Goal: Information Seeking & Learning: Understand process/instructions

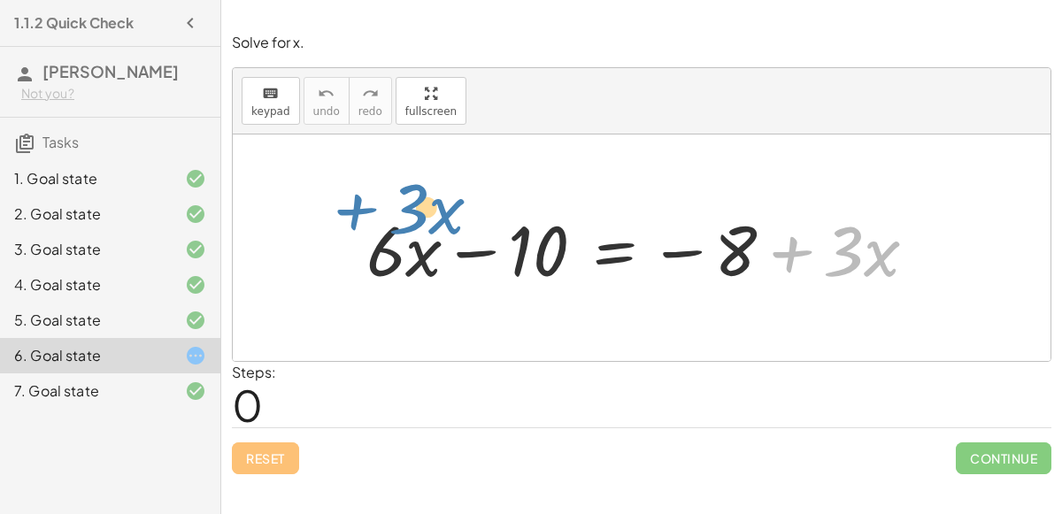
drag, startPoint x: 787, startPoint y: 251, endPoint x: 354, endPoint y: 210, distance: 434.9
click at [354, 210] on div "+ · 3 · x + · 6 · x − 10 = − 8 + · 3 · x" at bounding box center [642, 248] width 605 height 100
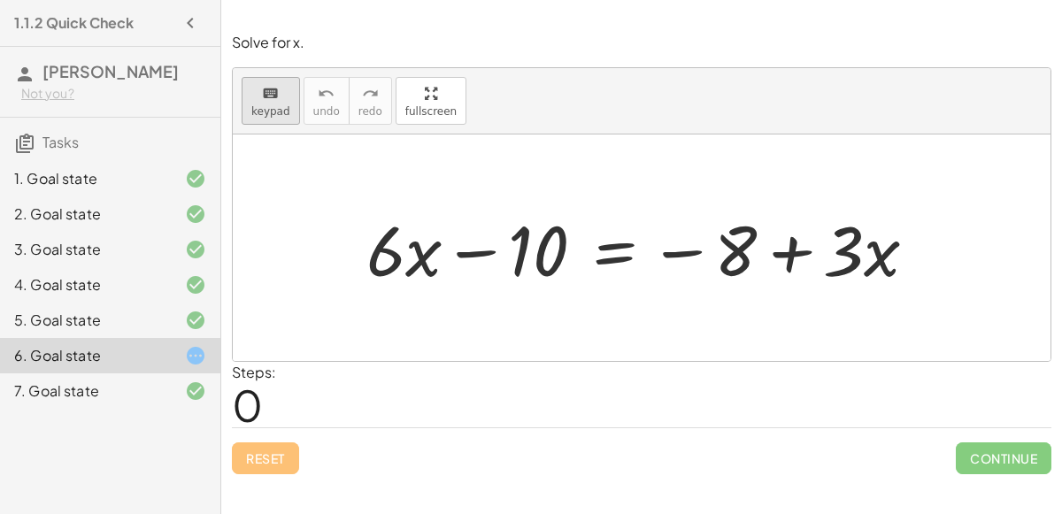
click at [275, 102] on icon "keyboard" at bounding box center [270, 93] width 17 height 21
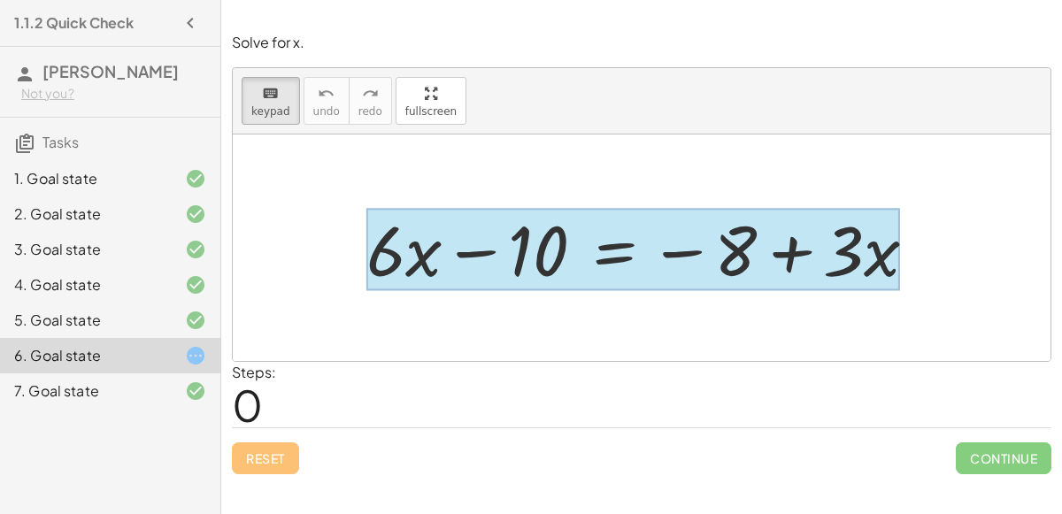
click at [598, 241] on div at bounding box center [634, 250] width 534 height 82
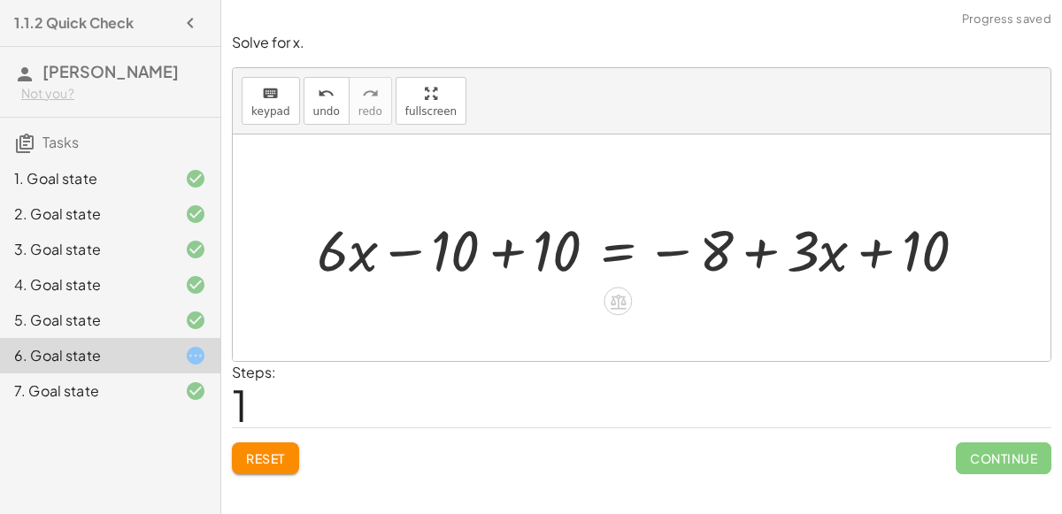
click at [500, 255] on div at bounding box center [649, 248] width 682 height 75
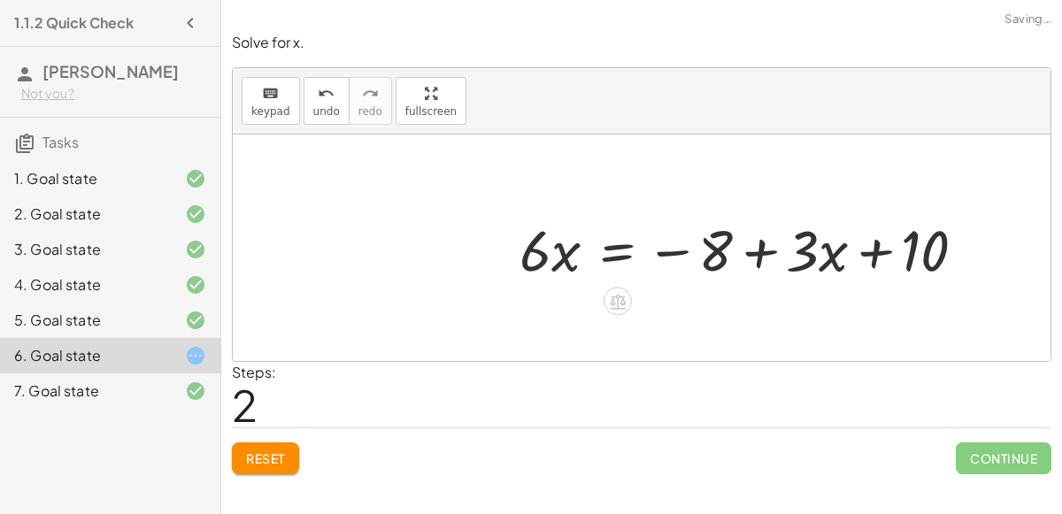
click at [900, 246] on div at bounding box center [750, 248] width 479 height 75
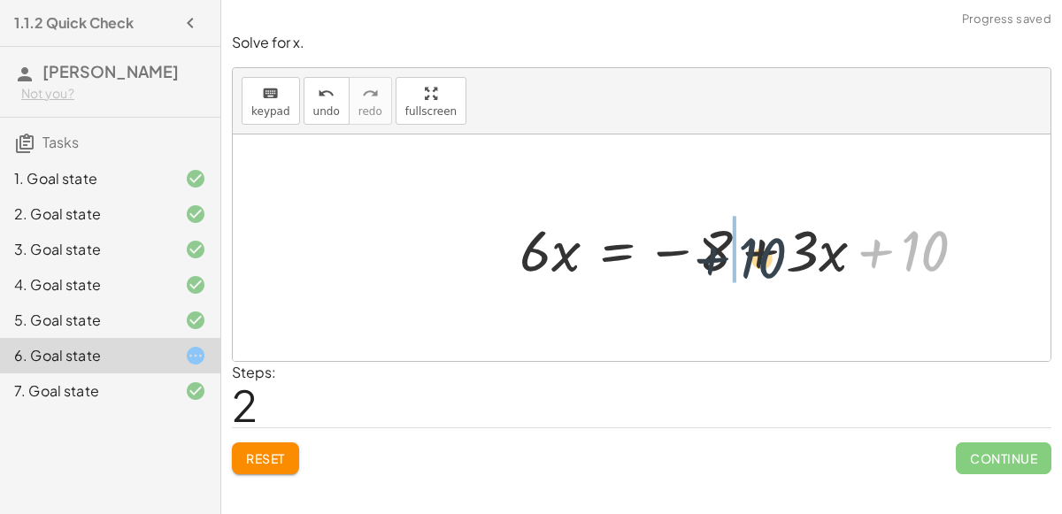
drag, startPoint x: 923, startPoint y: 248, endPoint x: 748, endPoint y: 251, distance: 175.3
click at [748, 251] on div at bounding box center [750, 248] width 479 height 75
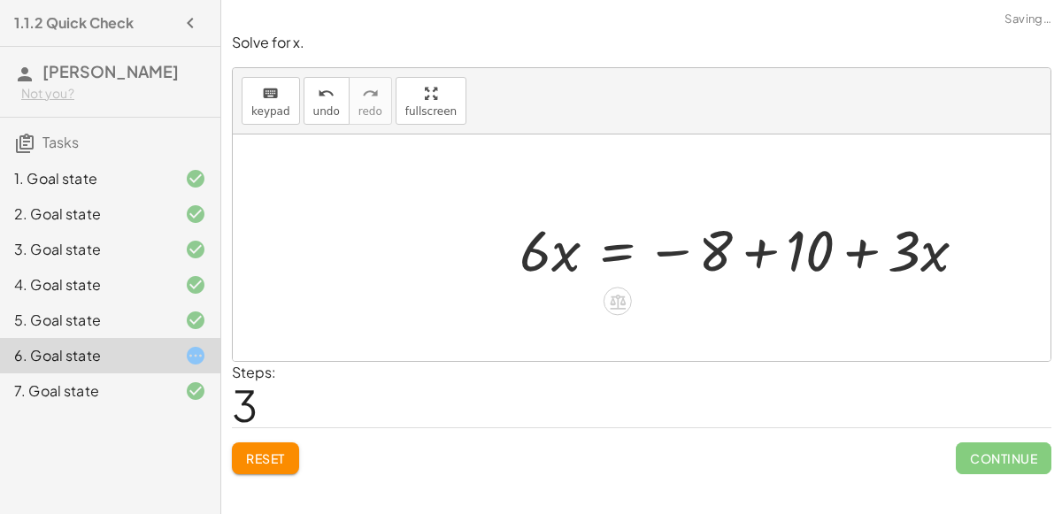
click at [748, 251] on div at bounding box center [750, 248] width 479 height 75
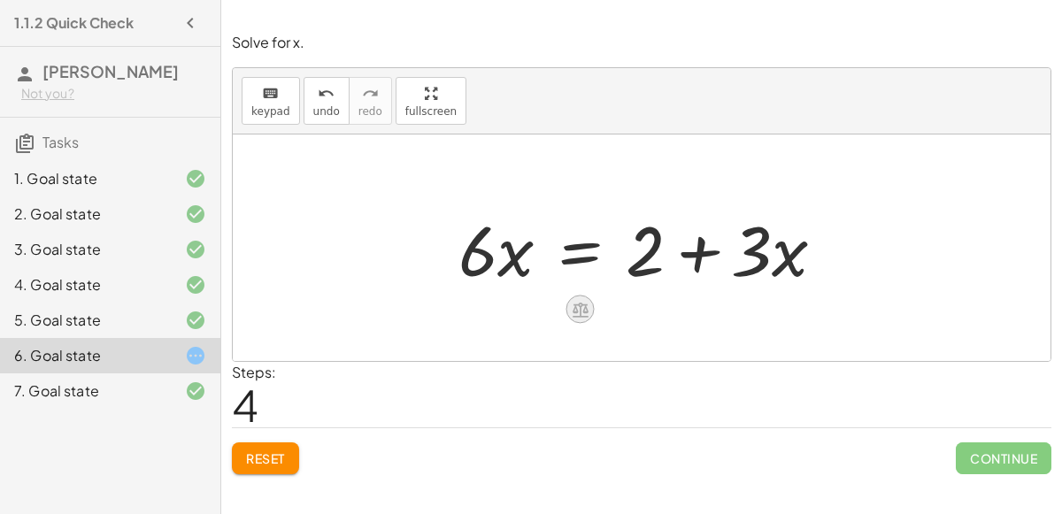
click at [572, 308] on icon at bounding box center [580, 309] width 19 height 19
click at [489, 267] on div at bounding box center [649, 248] width 398 height 91
click at [563, 303] on div at bounding box center [642, 248] width 818 height 227
click at [588, 305] on icon at bounding box center [580, 309] width 19 height 19
click at [615, 308] on span "÷" at bounding box center [616, 310] width 10 height 26
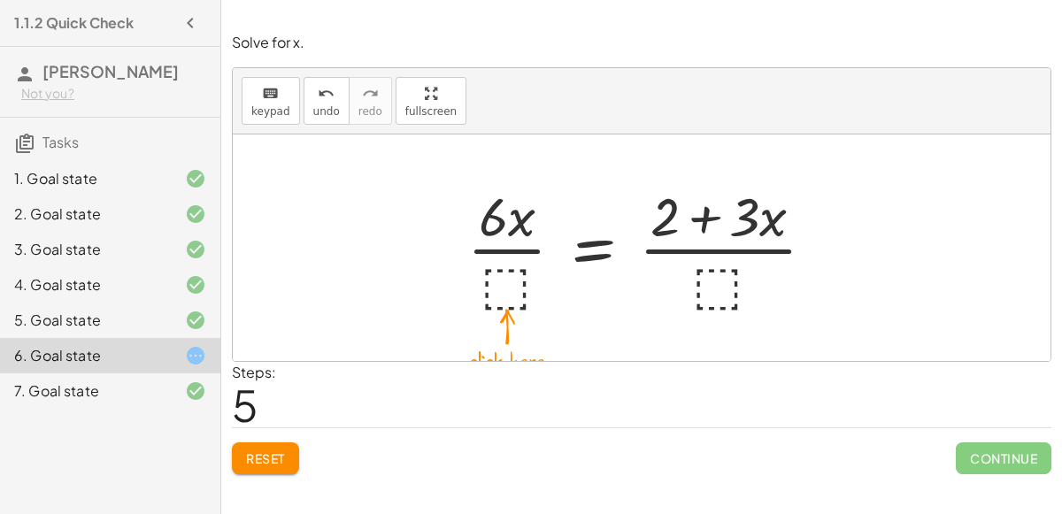
click at [523, 284] on div at bounding box center [649, 248] width 380 height 136
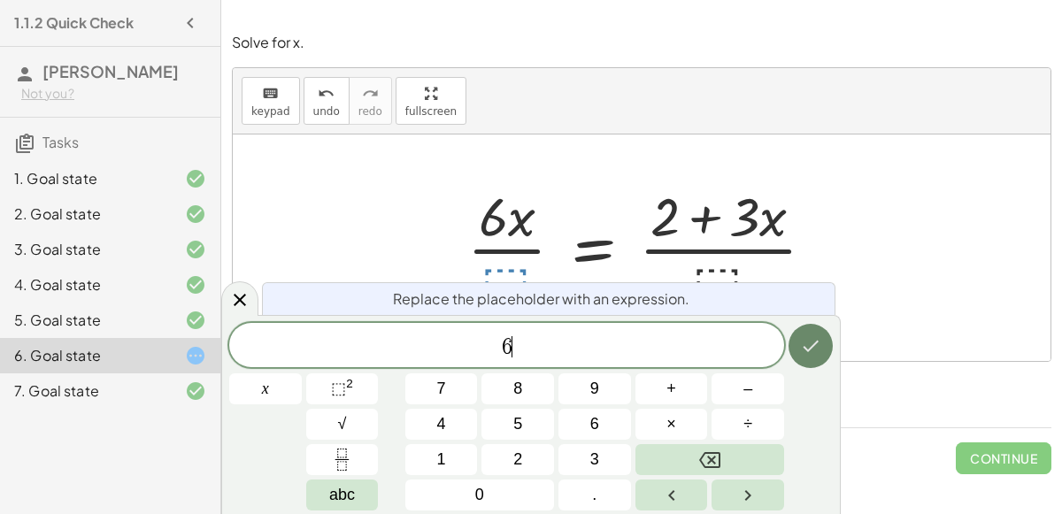
click at [812, 353] on icon "Done" at bounding box center [810, 346] width 21 height 21
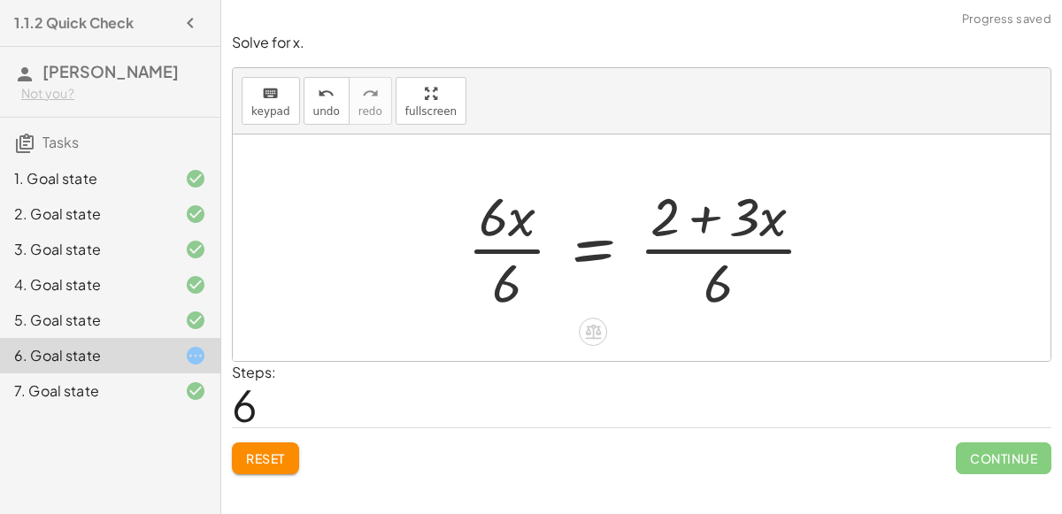
click at [712, 285] on div at bounding box center [649, 248] width 380 height 136
click at [722, 248] on div at bounding box center [649, 248] width 380 height 136
click at [709, 218] on div at bounding box center [649, 248] width 380 height 136
click at [529, 254] on div at bounding box center [649, 248] width 380 height 136
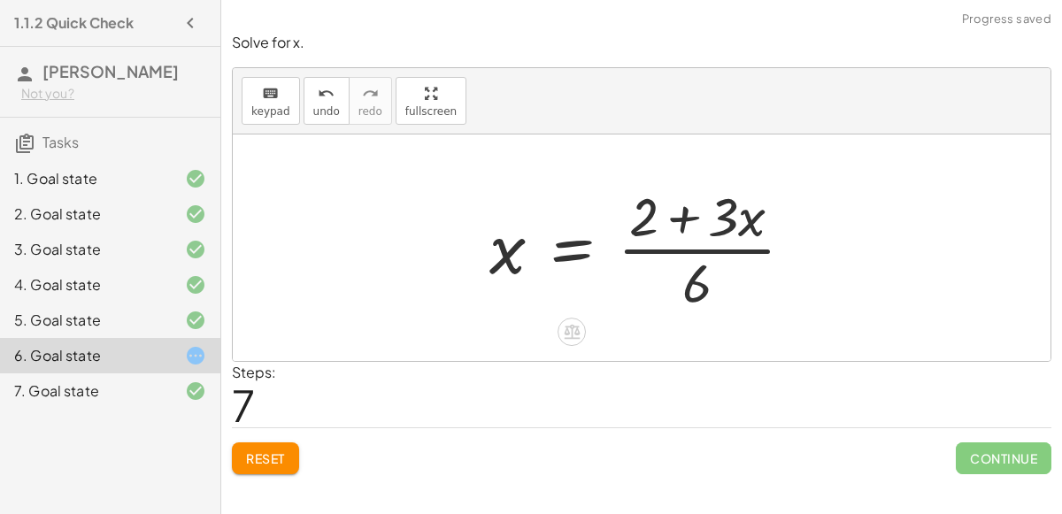
click at [717, 243] on div at bounding box center [649, 248] width 336 height 136
click at [718, 246] on div at bounding box center [649, 248] width 336 height 136
click at [719, 247] on div at bounding box center [649, 248] width 336 height 136
click at [318, 100] on icon "undo" at bounding box center [326, 93] width 17 height 21
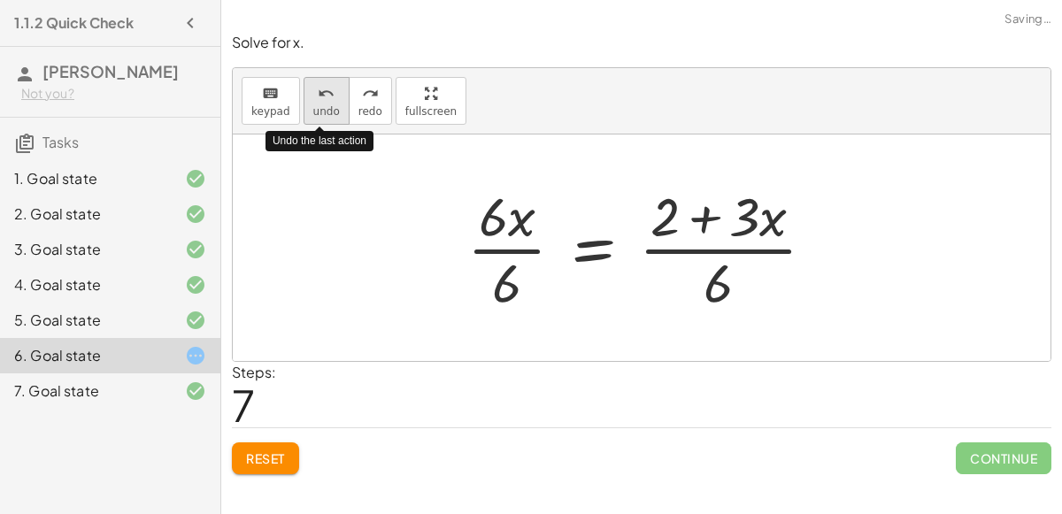
click at [318, 100] on icon "undo" at bounding box center [326, 93] width 17 height 21
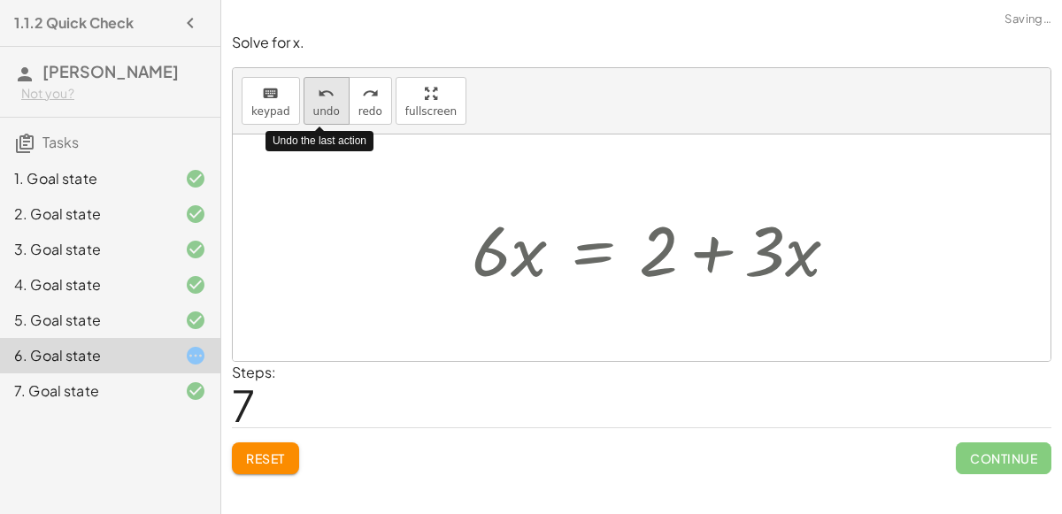
click at [318, 100] on icon "undo" at bounding box center [326, 93] width 17 height 21
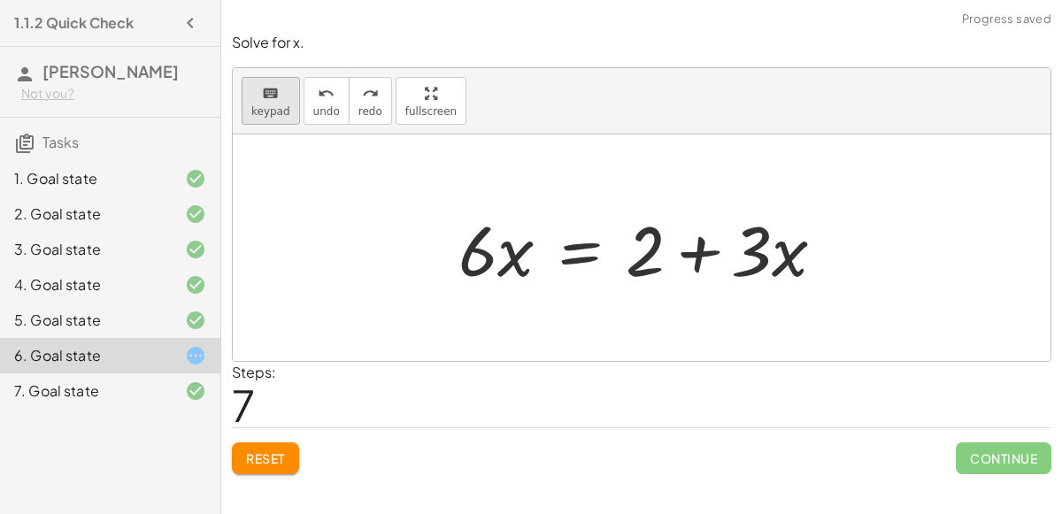
click at [278, 97] on div "keyboard" at bounding box center [270, 92] width 39 height 21
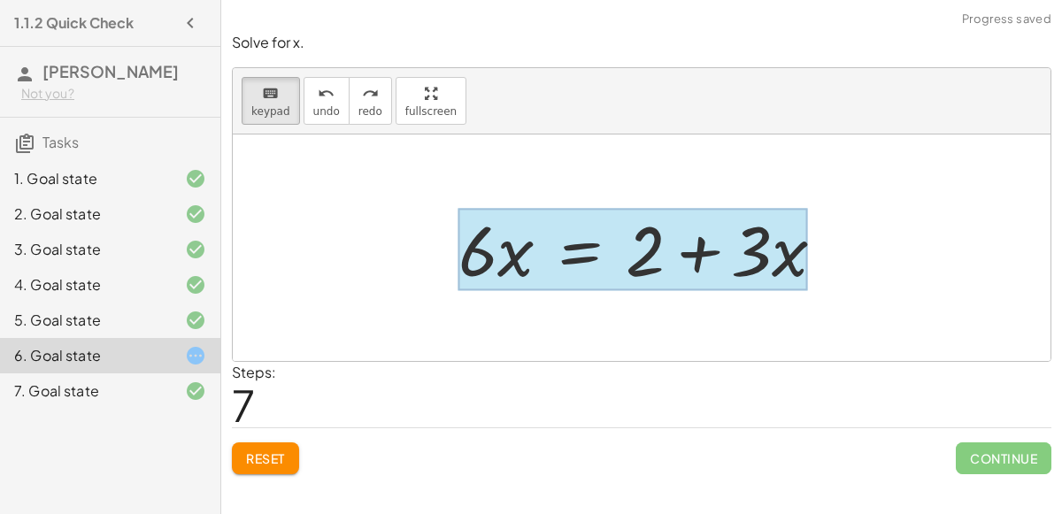
click at [568, 244] on div at bounding box center [634, 250] width 350 height 82
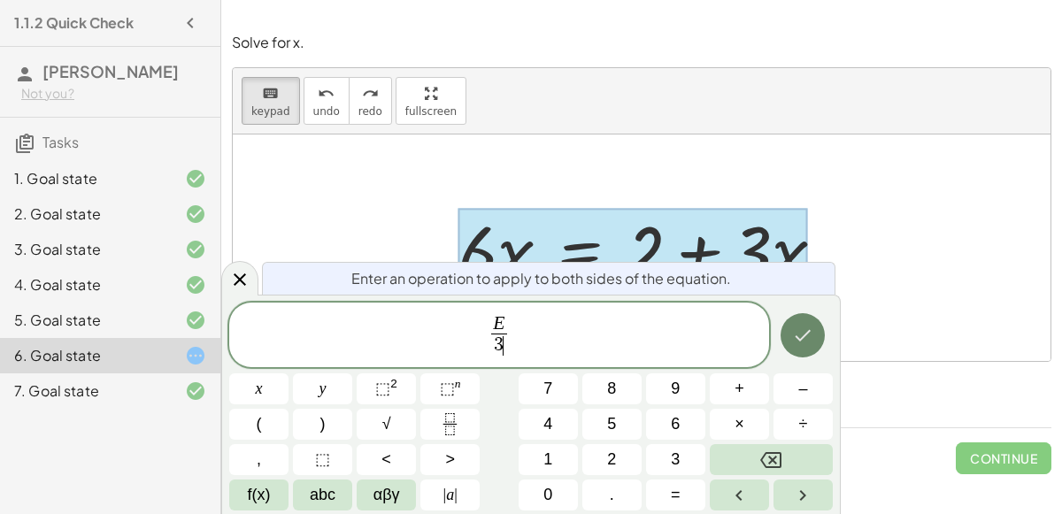
click at [789, 338] on button "Done" at bounding box center [803, 335] width 44 height 44
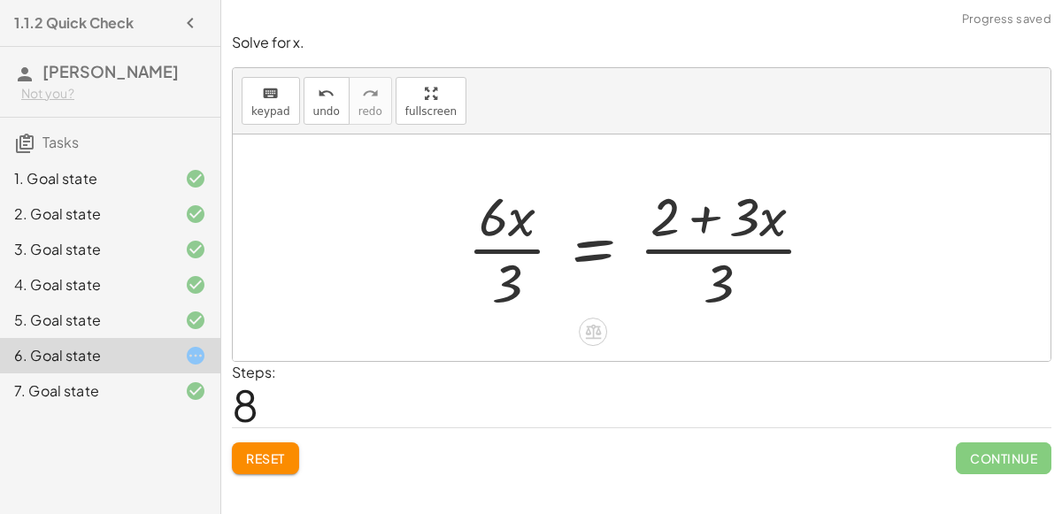
click at [525, 249] on div at bounding box center [649, 248] width 380 height 136
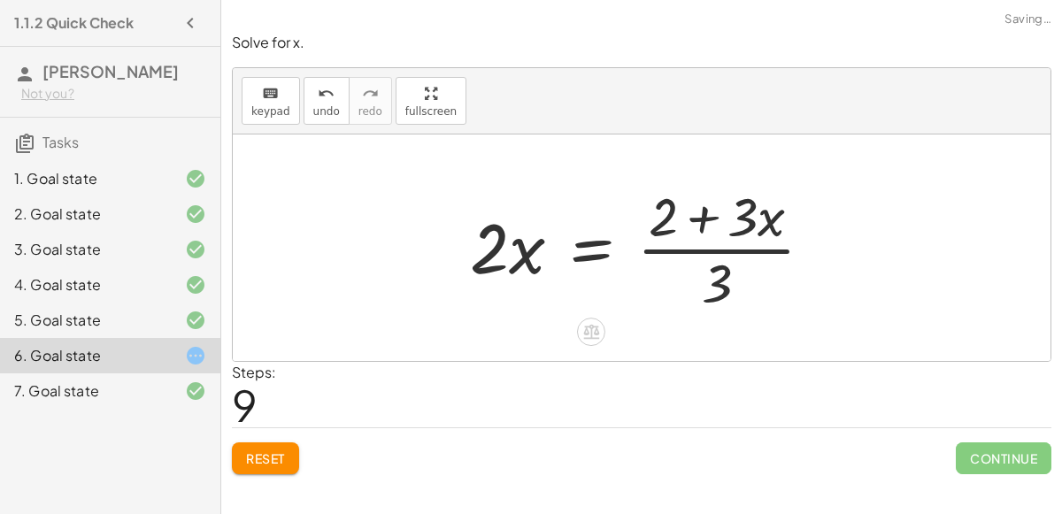
click at [753, 250] on div at bounding box center [648, 248] width 375 height 136
click at [751, 205] on div at bounding box center [648, 248] width 375 height 136
click at [279, 96] on div "keyboard" at bounding box center [270, 92] width 39 height 21
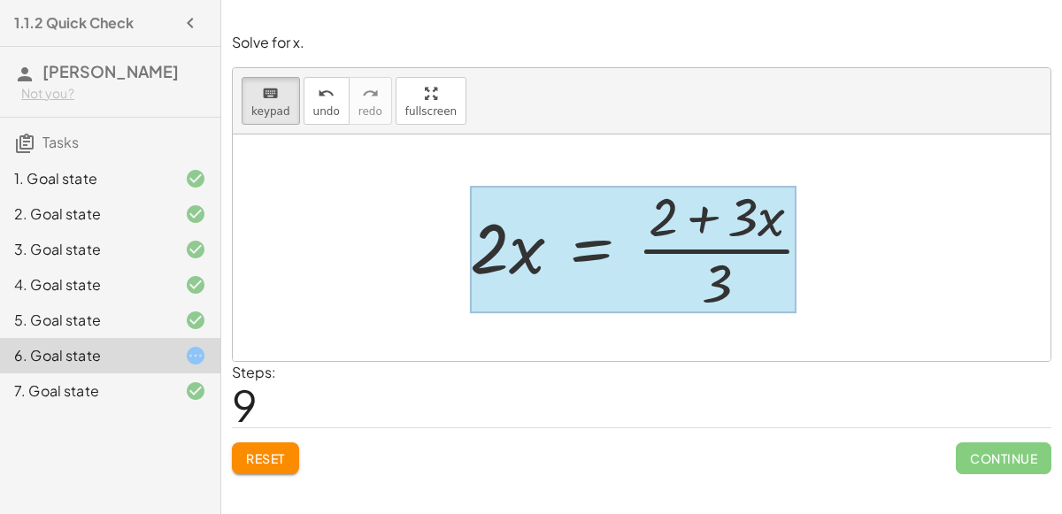
click at [574, 266] on div at bounding box center [633, 249] width 327 height 127
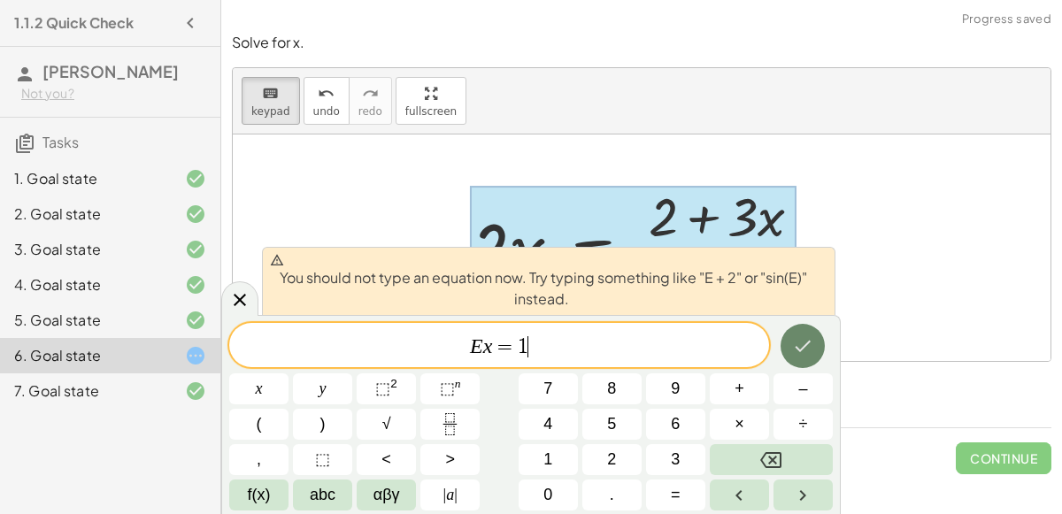
click at [810, 352] on icon "Done" at bounding box center [802, 346] width 21 height 21
click at [710, 335] on span "E x = 1 ​" at bounding box center [499, 347] width 540 height 25
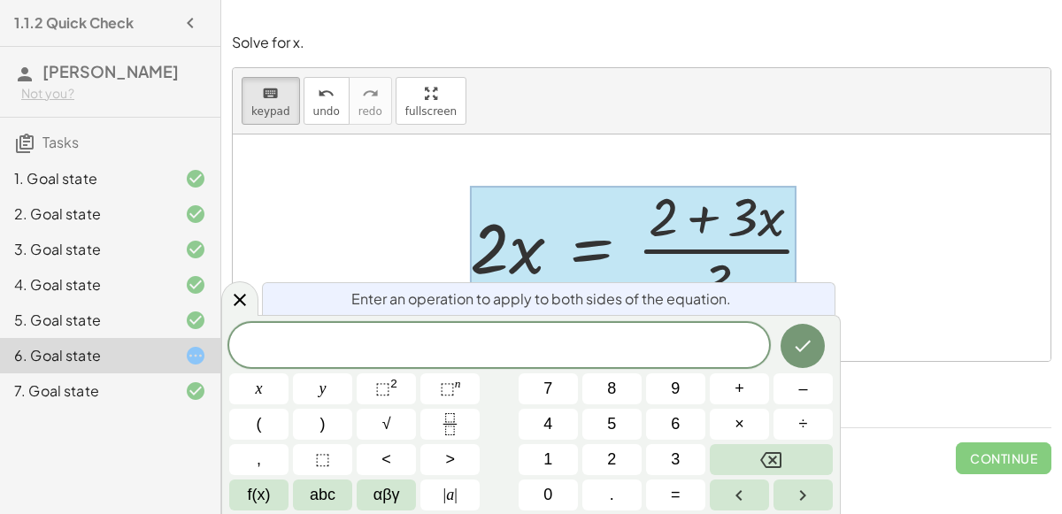
click at [878, 444] on div "Reset Continue" at bounding box center [642, 451] width 820 height 47
click at [238, 303] on icon at bounding box center [239, 299] width 21 height 21
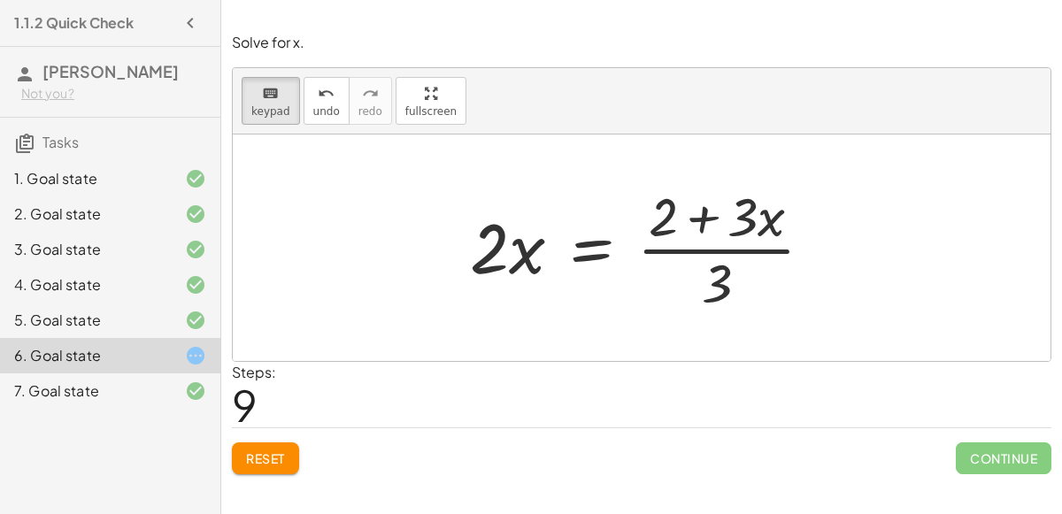
click at [265, 458] on span "Reset" at bounding box center [265, 459] width 39 height 16
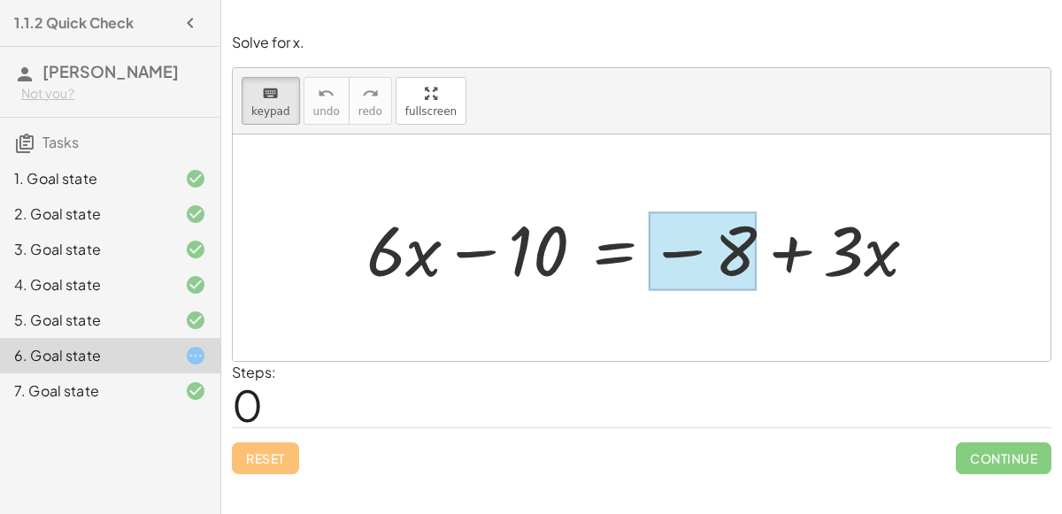
click at [729, 243] on div at bounding box center [702, 251] width 109 height 79
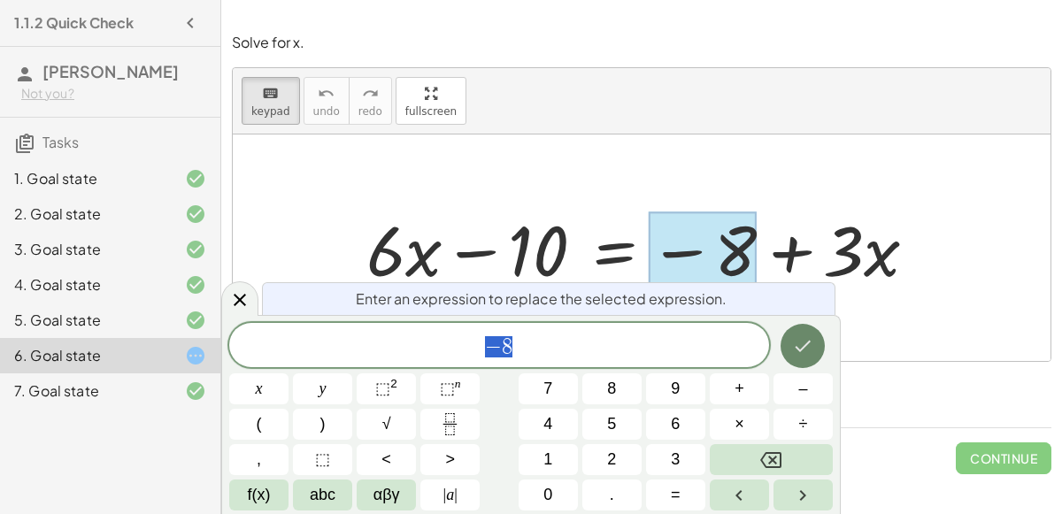
click at [805, 339] on icon "Done" at bounding box center [802, 346] width 21 height 21
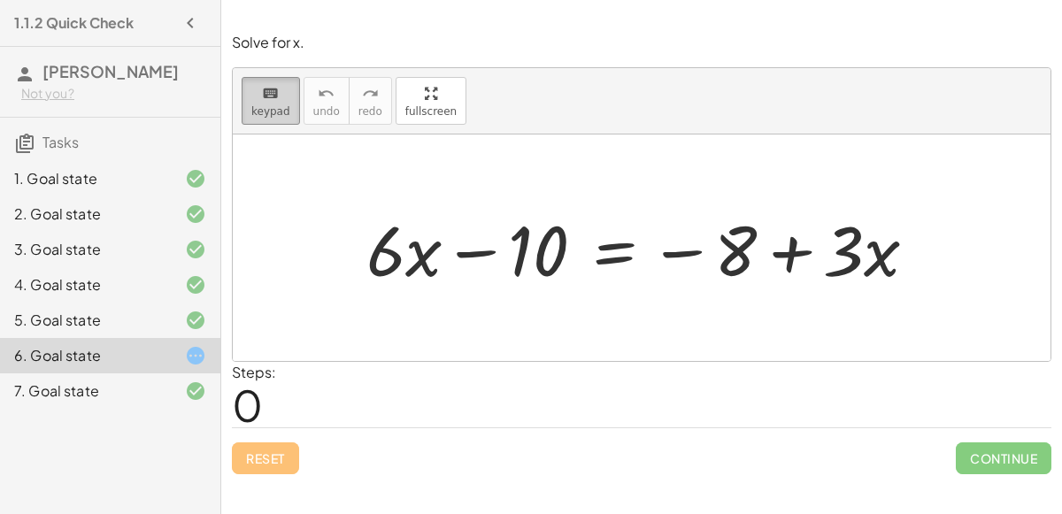
click at [280, 82] on div "keyboard" at bounding box center [270, 92] width 39 height 21
click at [876, 264] on div at bounding box center [649, 248] width 583 height 91
click at [292, 112] on button "keyboard keypad" at bounding box center [271, 101] width 58 height 48
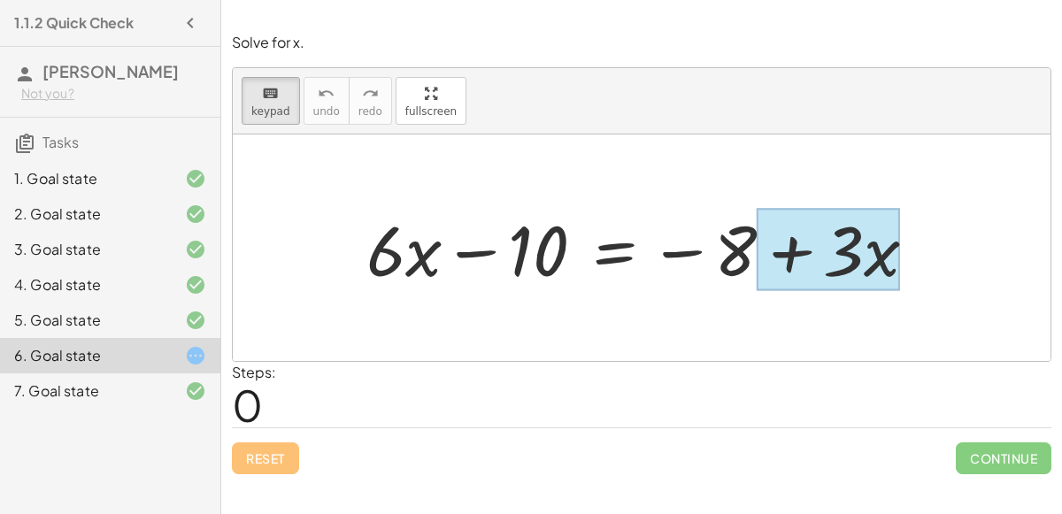
click at [881, 249] on div at bounding box center [828, 250] width 143 height 82
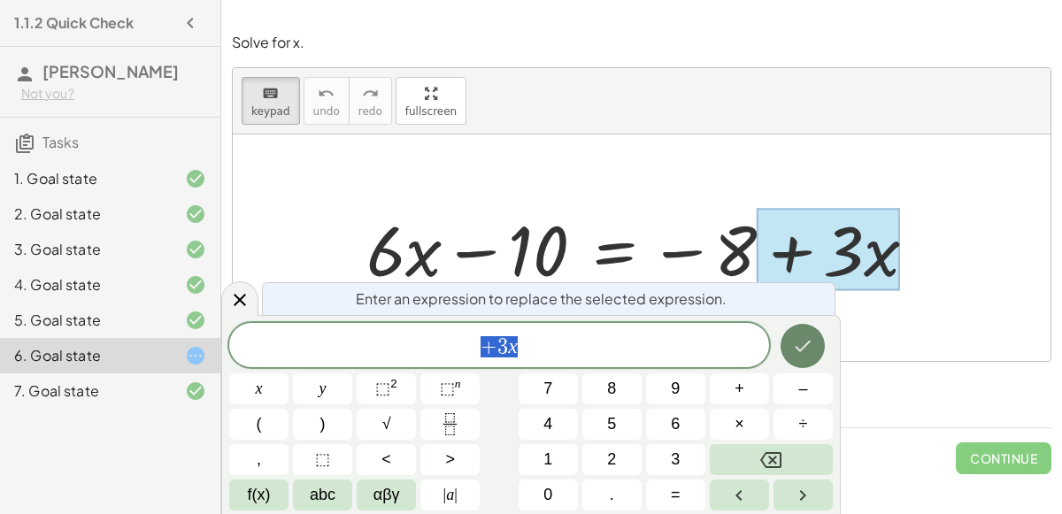
click at [810, 330] on button "Done" at bounding box center [803, 346] width 44 height 44
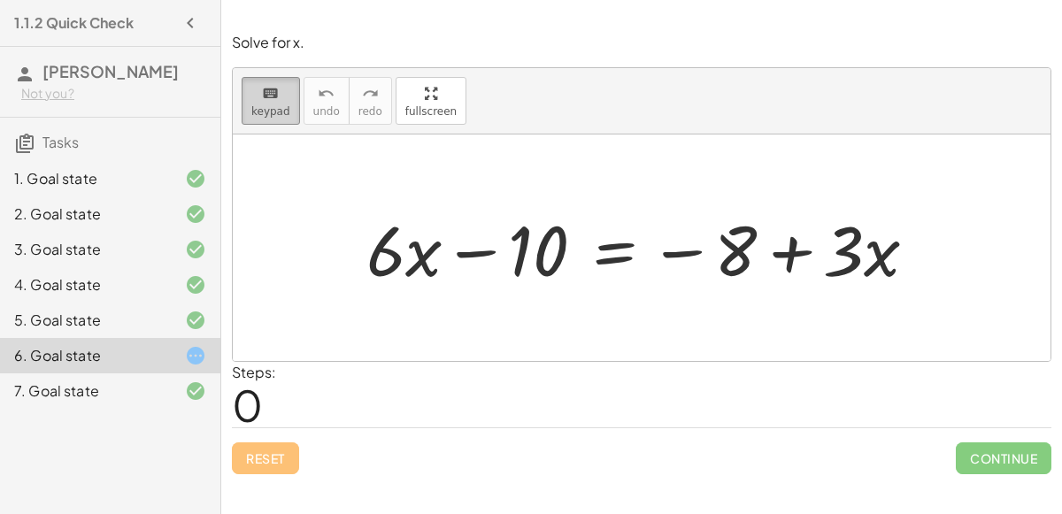
click at [276, 112] on span "keypad" at bounding box center [270, 111] width 39 height 12
click at [282, 96] on div "keyboard" at bounding box center [270, 92] width 39 height 21
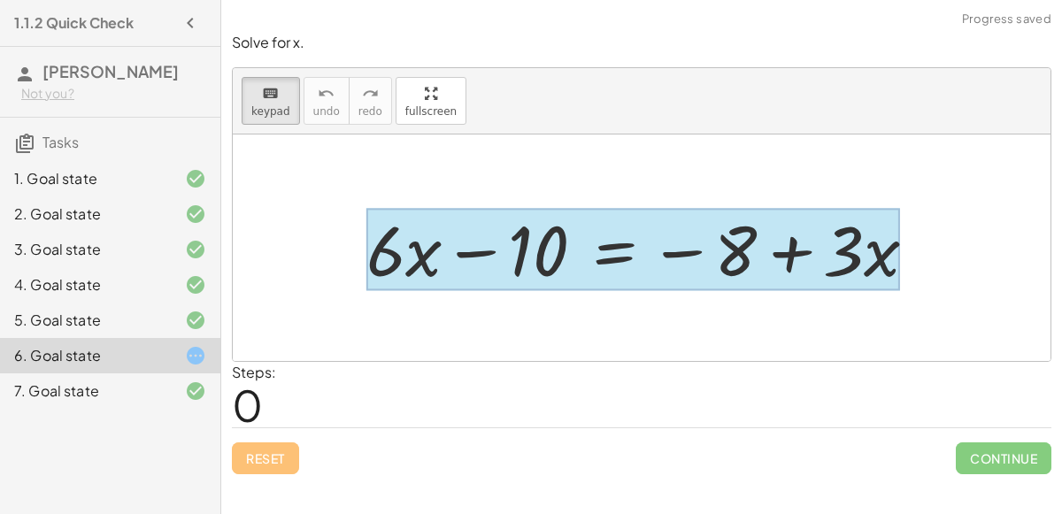
click at [621, 249] on div at bounding box center [634, 250] width 534 height 82
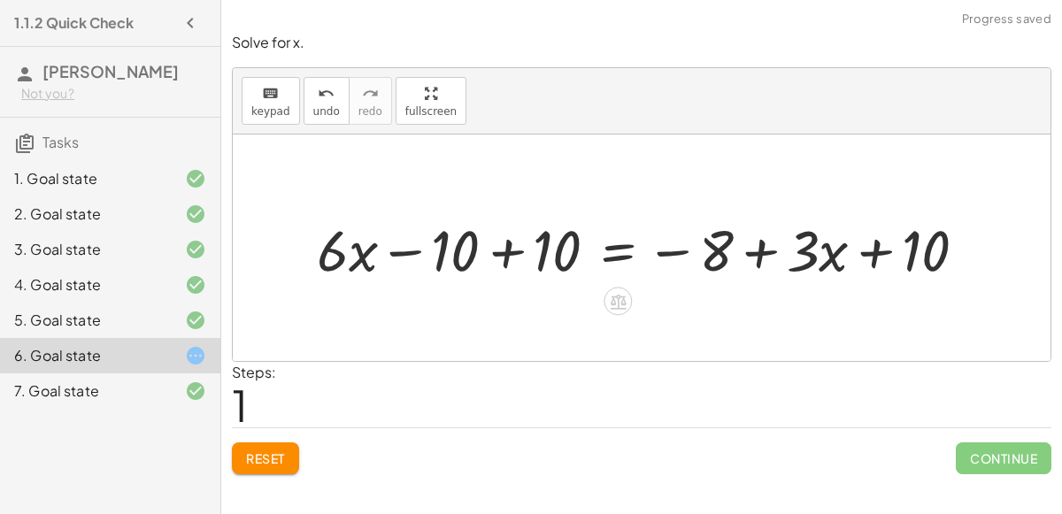
click at [513, 251] on div at bounding box center [649, 248] width 682 height 75
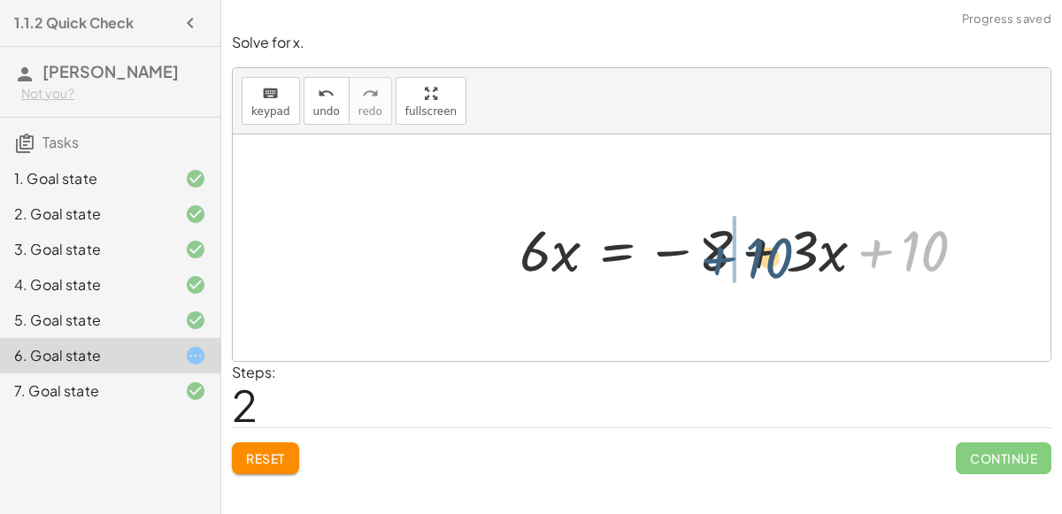
drag, startPoint x: 882, startPoint y: 258, endPoint x: 709, endPoint y: 275, distance: 173.5
click at [709, 275] on div at bounding box center [750, 248] width 479 height 75
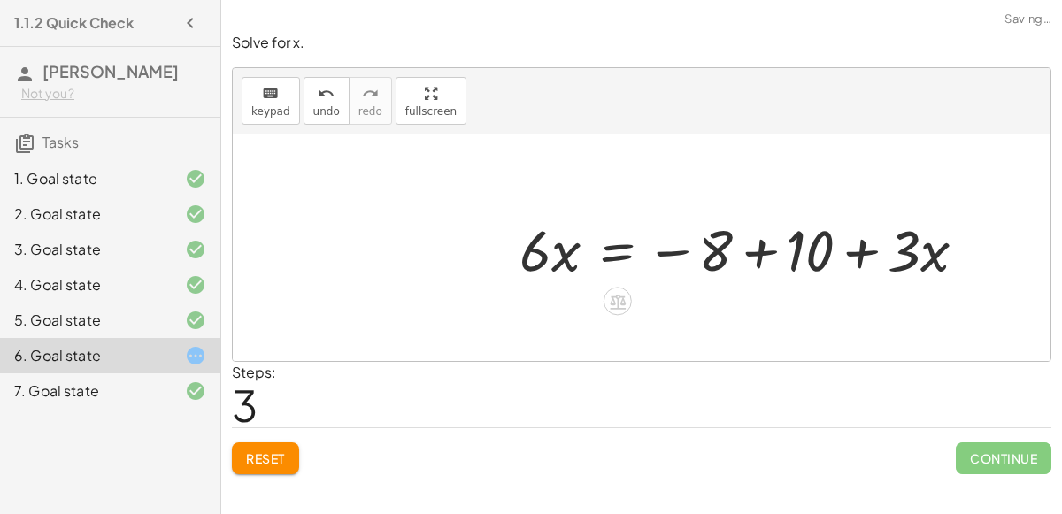
click at [745, 253] on div at bounding box center [750, 248] width 479 height 75
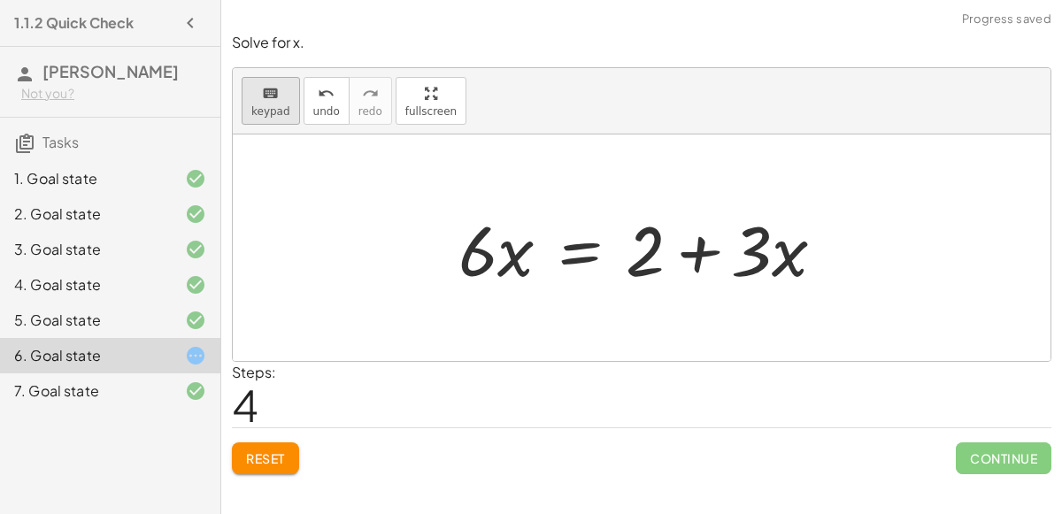
click at [258, 102] on button "keyboard keypad" at bounding box center [271, 101] width 58 height 48
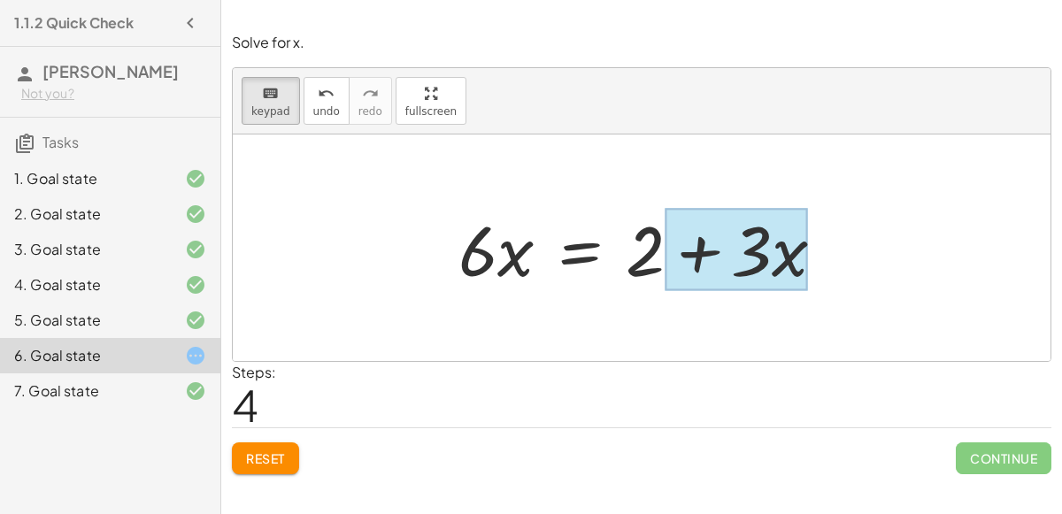
click at [791, 251] on div at bounding box center [736, 250] width 143 height 82
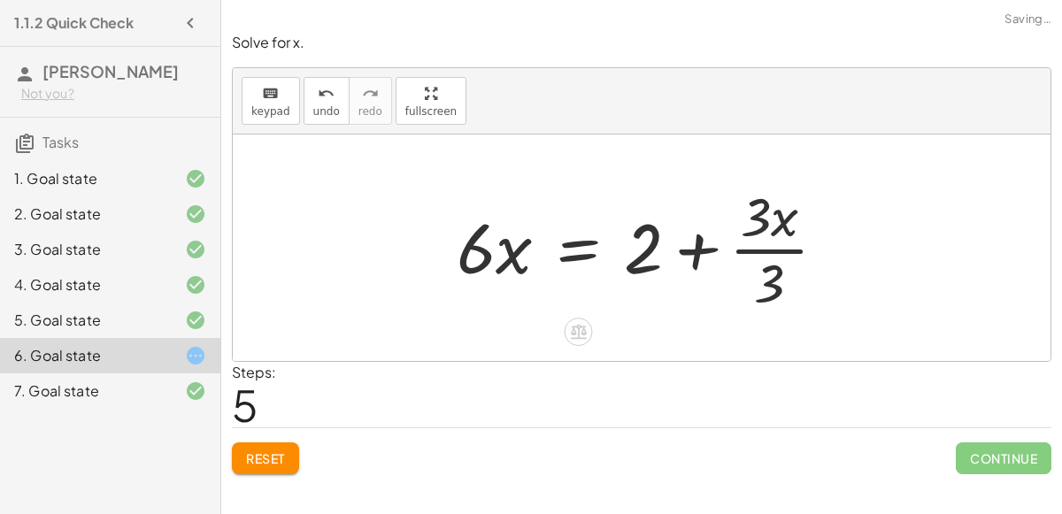
click at [754, 254] on div at bounding box center [649, 248] width 402 height 136
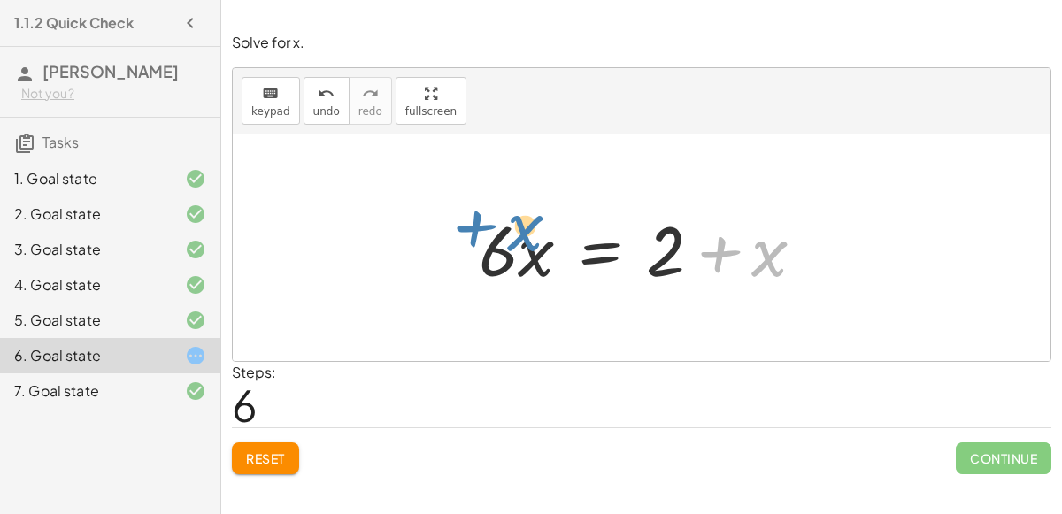
drag, startPoint x: 768, startPoint y: 259, endPoint x: 522, endPoint y: 232, distance: 247.6
click at [522, 232] on div at bounding box center [649, 248] width 358 height 91
click at [718, 255] on div at bounding box center [649, 248] width 358 height 91
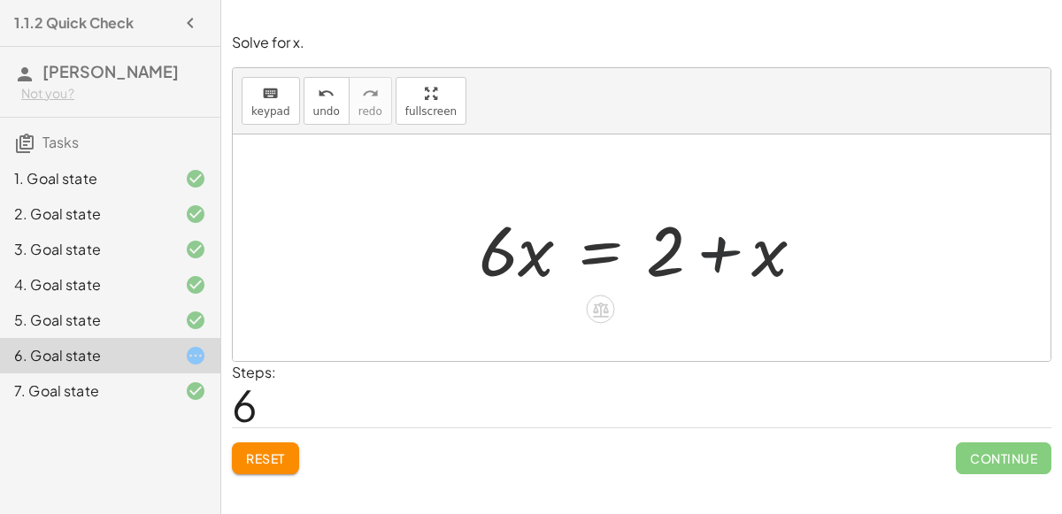
click at [718, 255] on div at bounding box center [649, 248] width 358 height 91
click at [721, 258] on div at bounding box center [649, 248] width 358 height 91
click at [722, 261] on div at bounding box center [649, 248] width 358 height 91
click at [721, 258] on div at bounding box center [649, 248] width 358 height 91
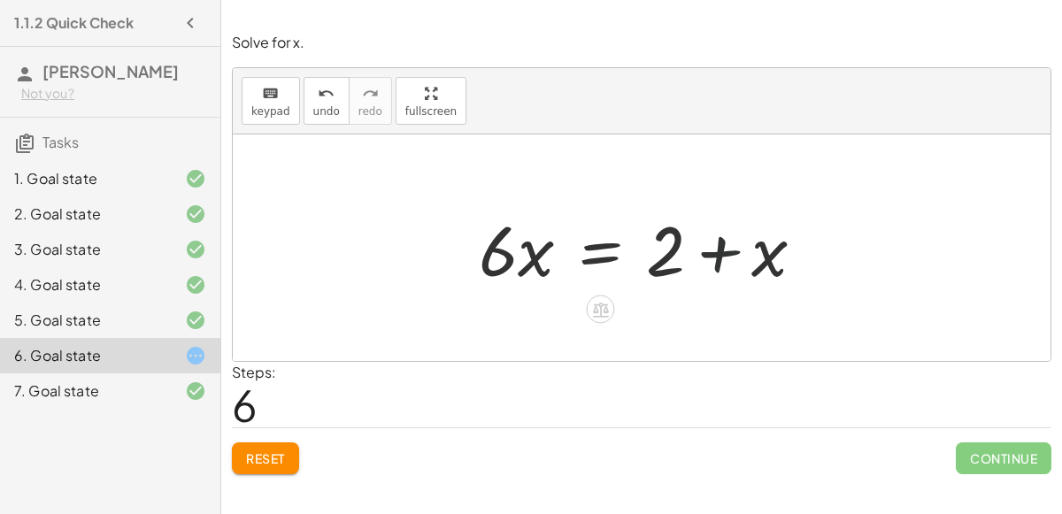
click at [721, 258] on div at bounding box center [649, 248] width 358 height 91
click at [280, 117] on button "keyboard keypad" at bounding box center [271, 101] width 58 height 48
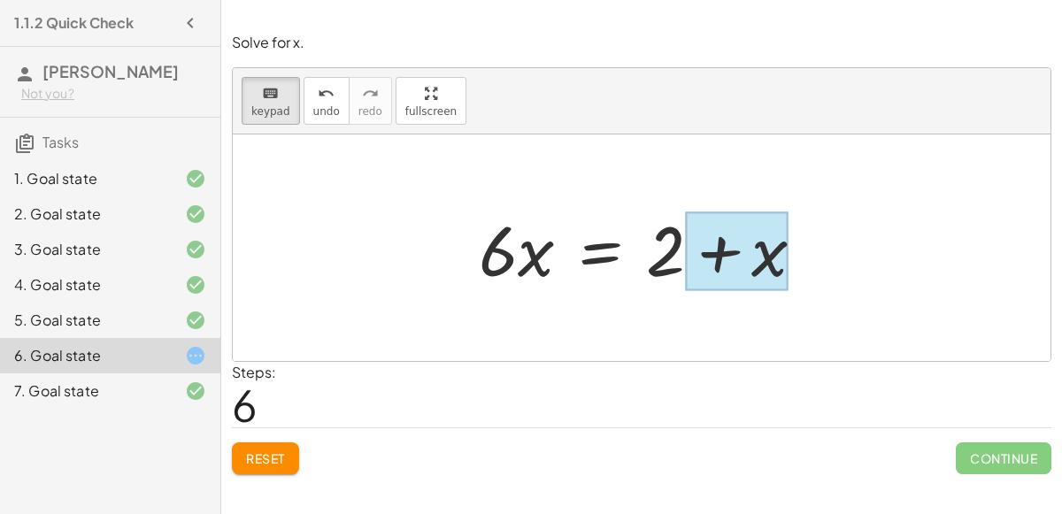
click at [751, 269] on div at bounding box center [736, 251] width 103 height 79
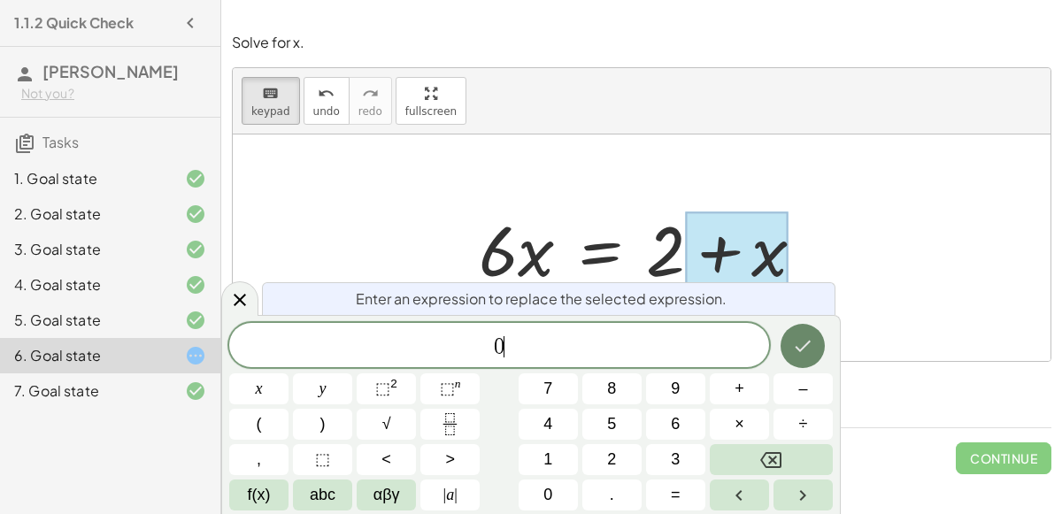
click at [806, 336] on icon "Done" at bounding box center [802, 346] width 21 height 21
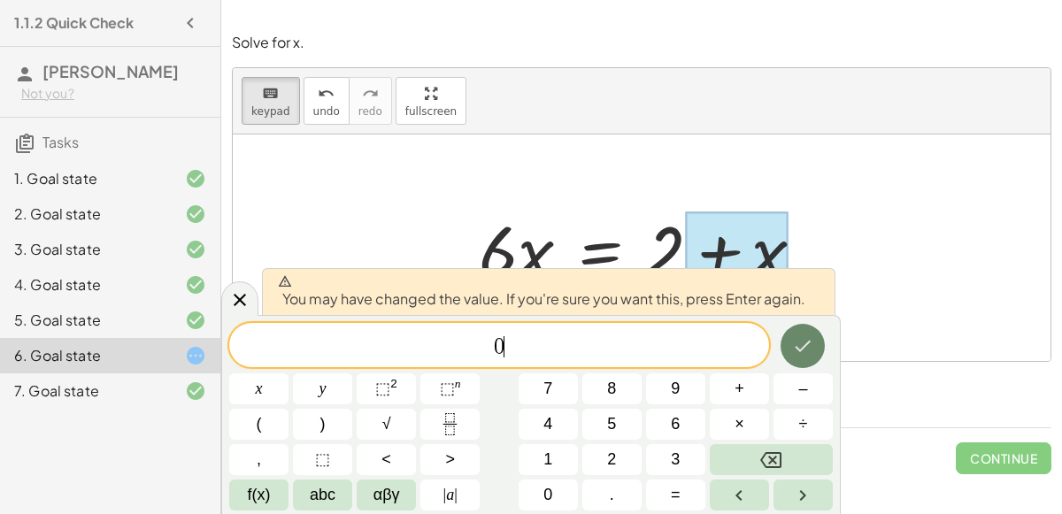
click at [806, 336] on icon "Done" at bounding box center [802, 346] width 21 height 21
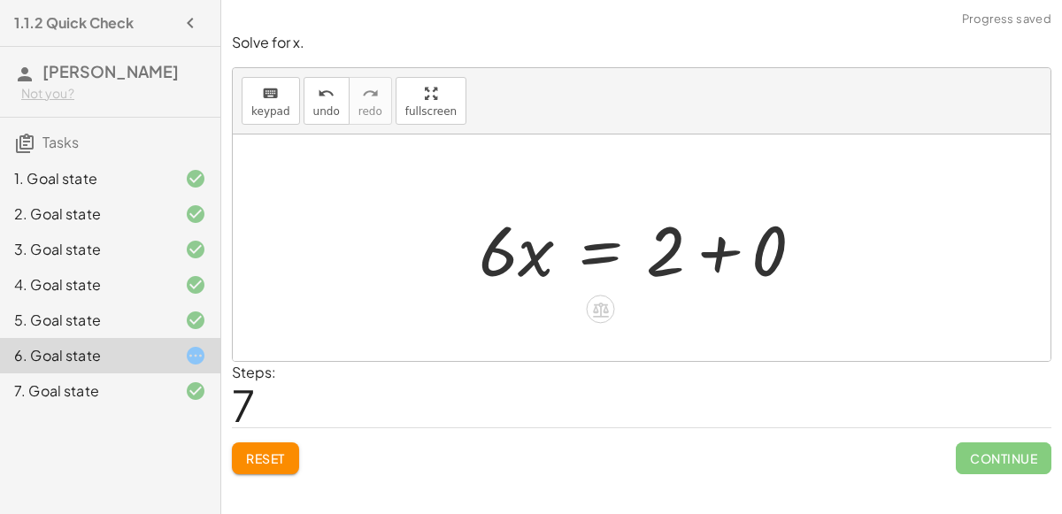
click at [718, 251] on div at bounding box center [648, 248] width 357 height 91
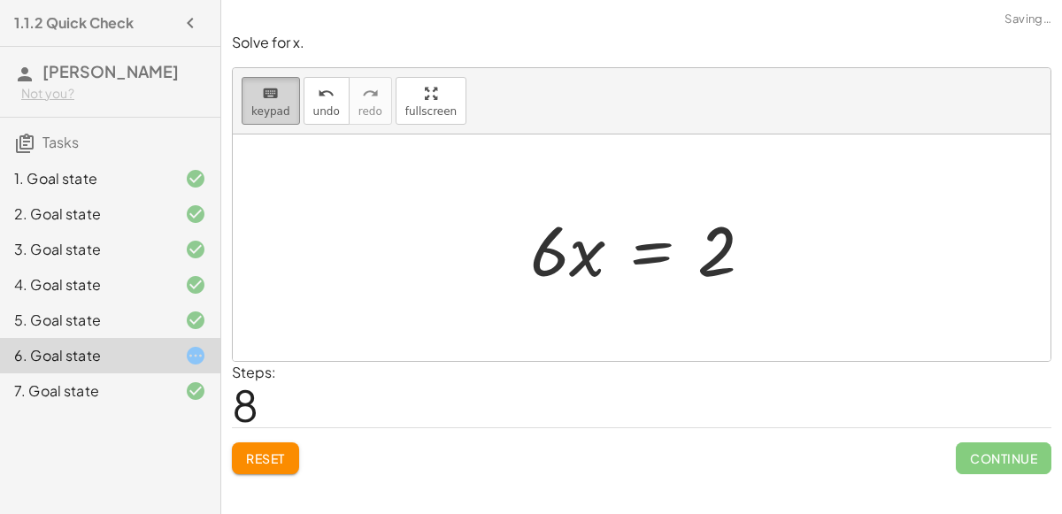
click at [282, 77] on button "keyboard keypad" at bounding box center [271, 101] width 58 height 48
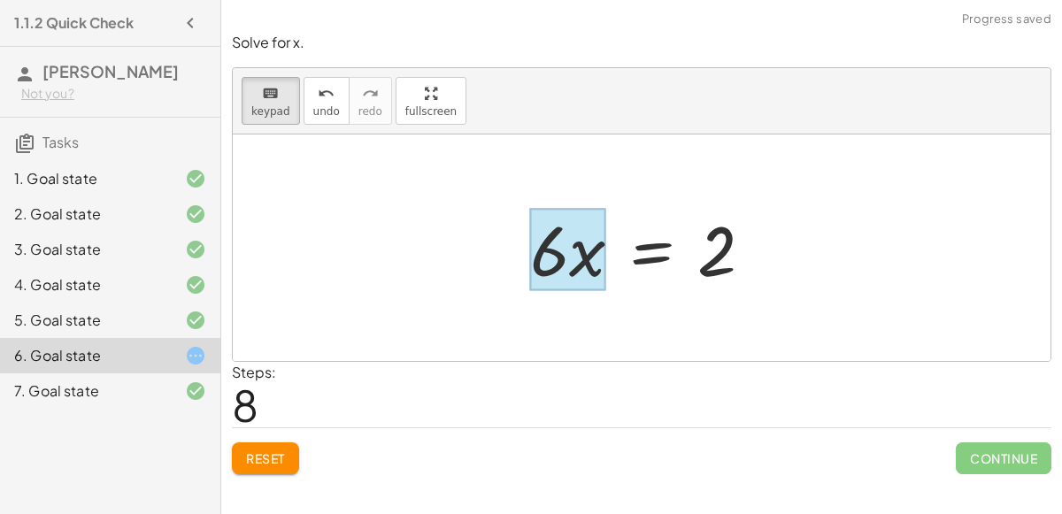
click at [589, 266] on div at bounding box center [568, 250] width 76 height 82
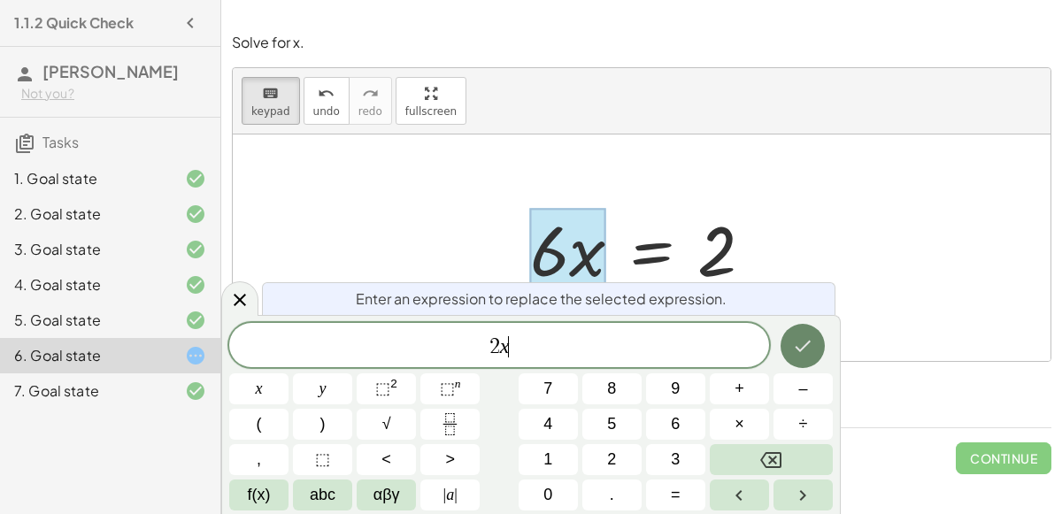
click at [794, 340] on icon "Done" at bounding box center [802, 346] width 21 height 21
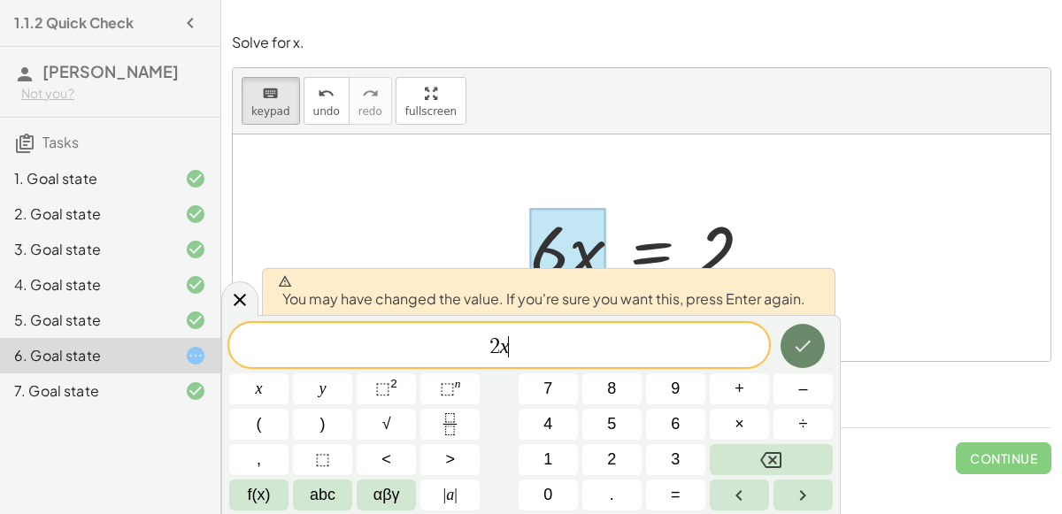
click at [794, 340] on icon "Done" at bounding box center [802, 346] width 21 height 21
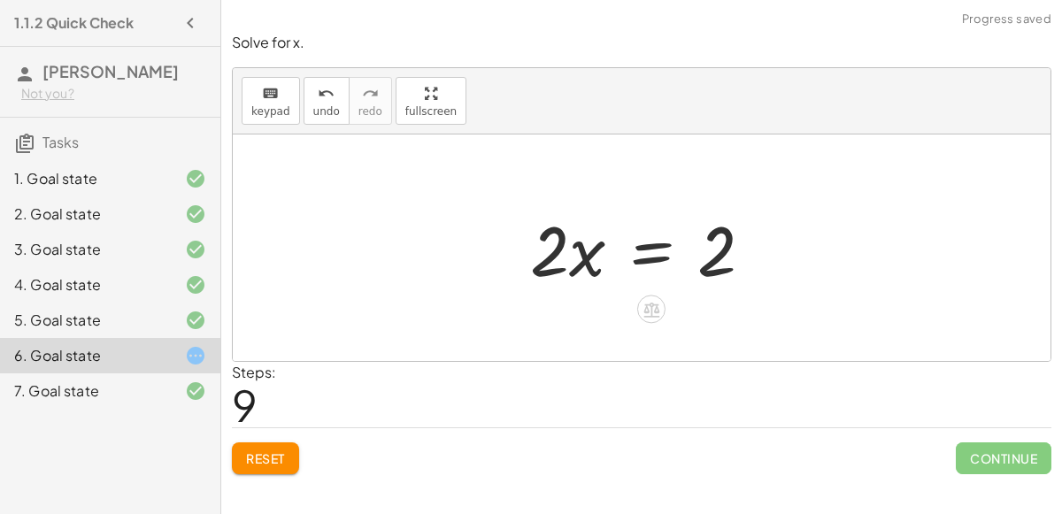
click at [571, 262] on div at bounding box center [648, 248] width 255 height 91
click at [267, 451] on span "Reset" at bounding box center [265, 459] width 39 height 16
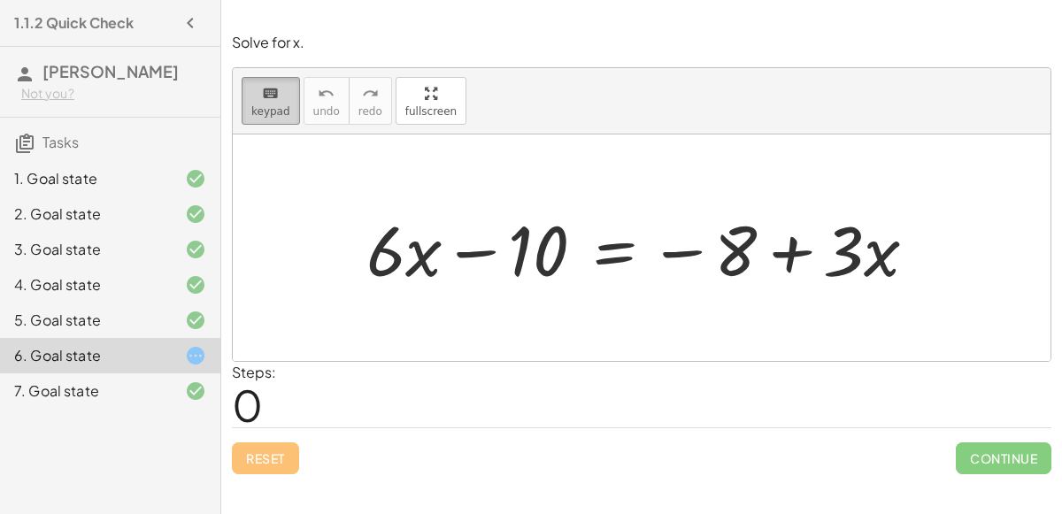
click at [272, 100] on icon "keyboard" at bounding box center [270, 93] width 17 height 21
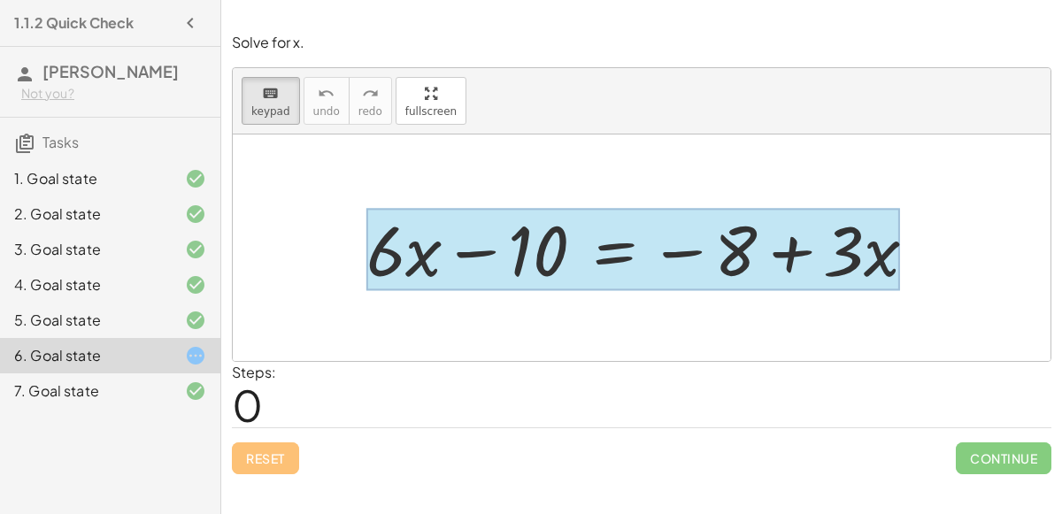
click at [624, 243] on div at bounding box center [634, 250] width 534 height 82
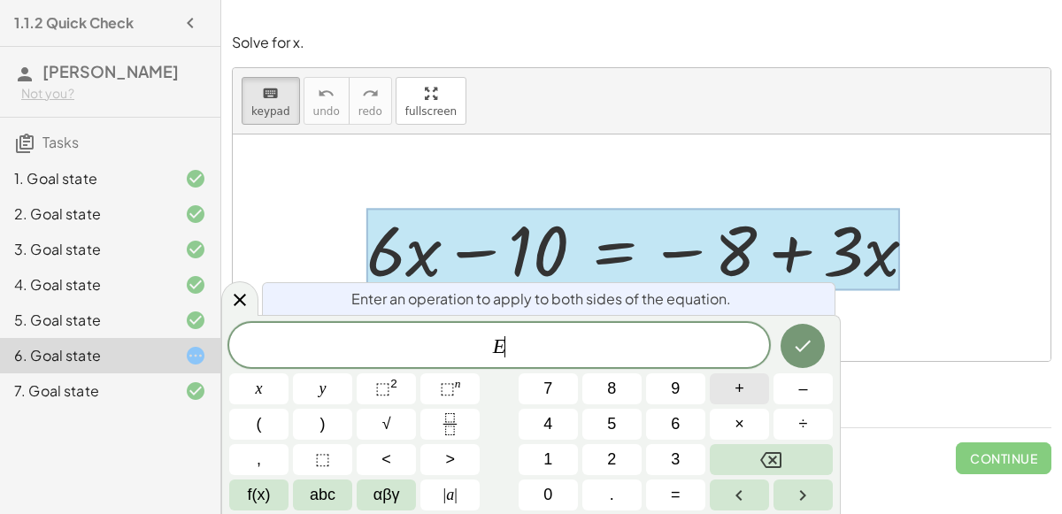
click at [745, 391] on button "+" at bounding box center [739, 389] width 59 height 31
click at [566, 454] on button "1" at bounding box center [548, 459] width 59 height 31
click at [561, 490] on button "0" at bounding box center [548, 495] width 59 height 31
click at [796, 337] on icon "Done" at bounding box center [802, 346] width 21 height 21
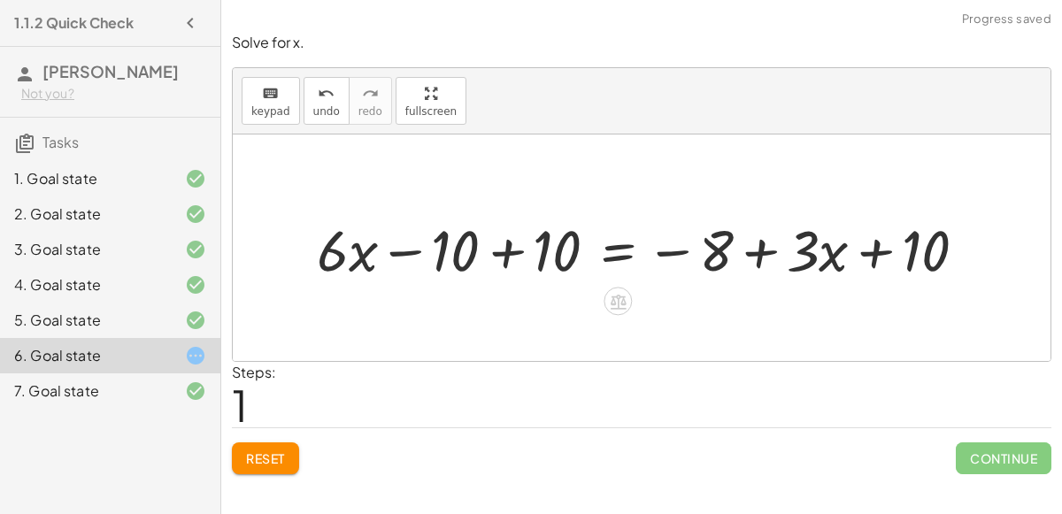
click at [499, 252] on div at bounding box center [649, 248] width 682 height 75
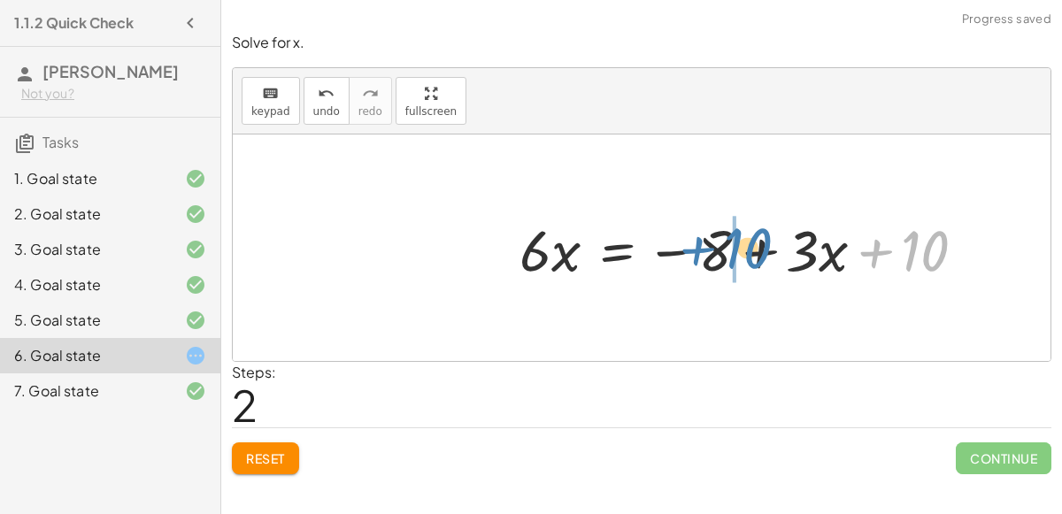
drag, startPoint x: 907, startPoint y: 250, endPoint x: 729, endPoint y: 247, distance: 178.0
click at [729, 247] on div at bounding box center [750, 248] width 479 height 75
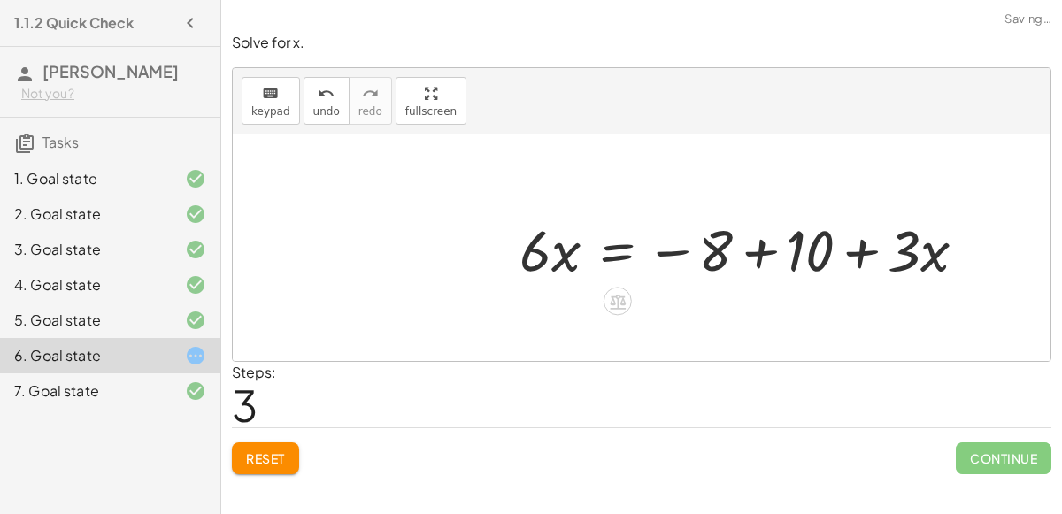
click at [753, 251] on div at bounding box center [750, 248] width 479 height 75
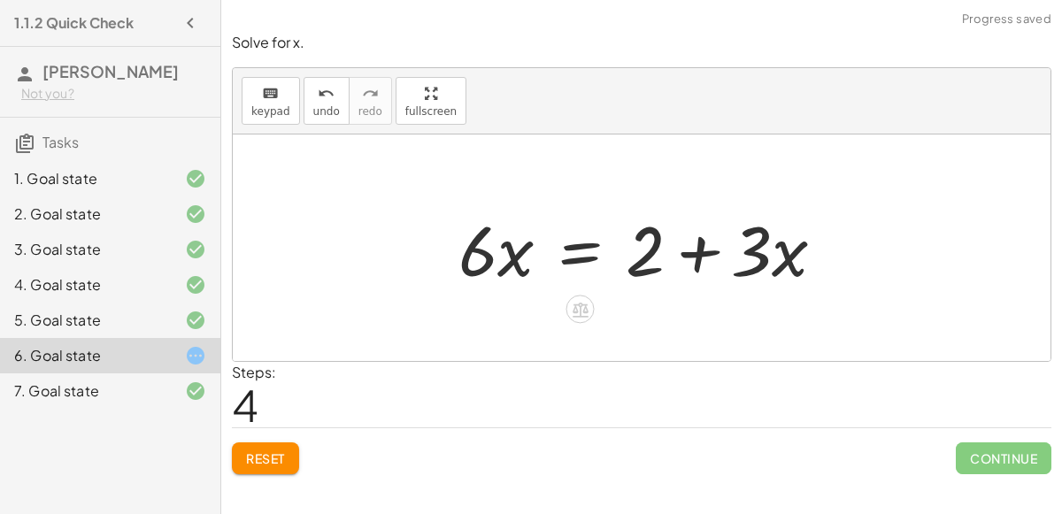
click at [582, 255] on div at bounding box center [649, 248] width 398 height 91
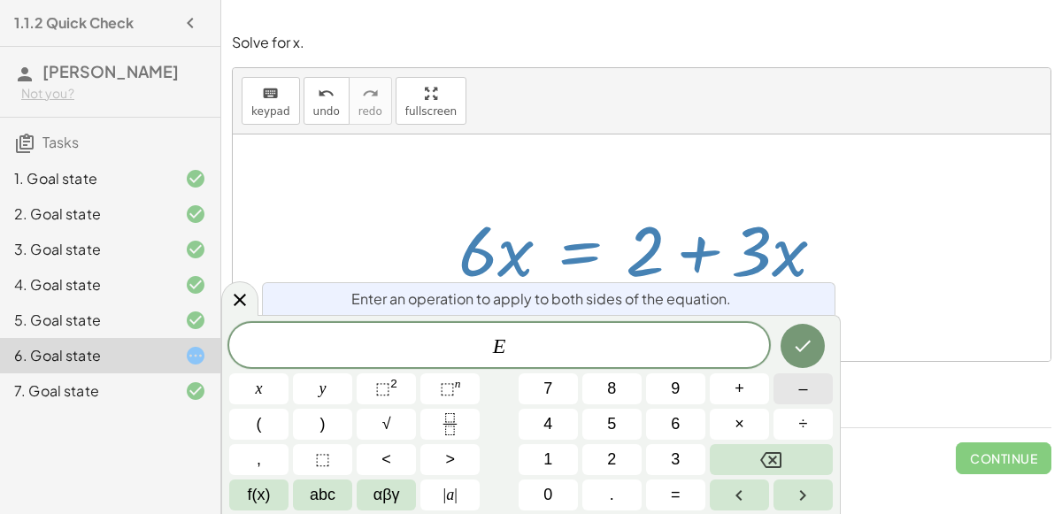
click at [784, 396] on button "–" at bounding box center [803, 389] width 59 height 31
click at [672, 459] on span "3" at bounding box center [675, 460] width 9 height 24
click at [278, 387] on button "x" at bounding box center [258, 389] width 59 height 31
click at [807, 352] on icon "Done" at bounding box center [802, 346] width 21 height 21
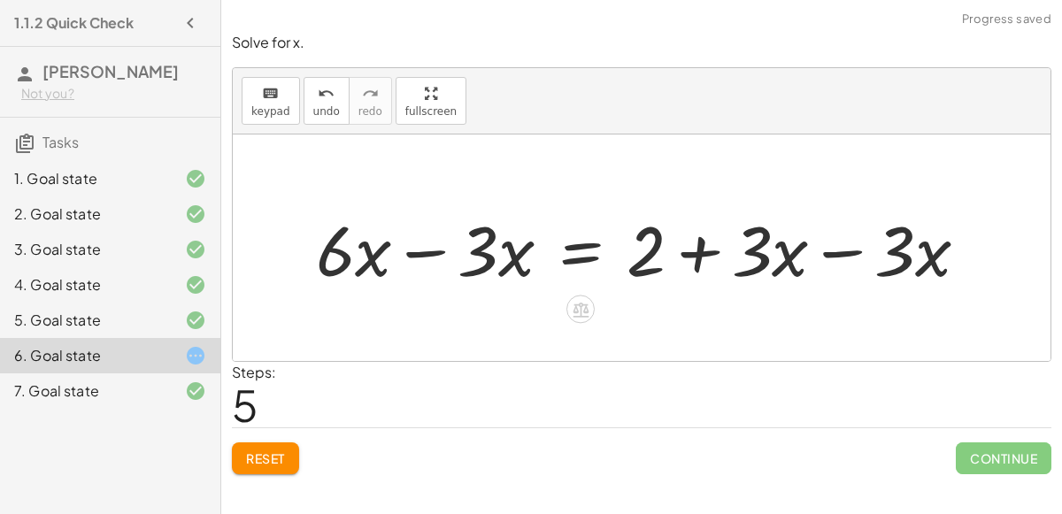
click at [838, 256] on div at bounding box center [649, 248] width 684 height 91
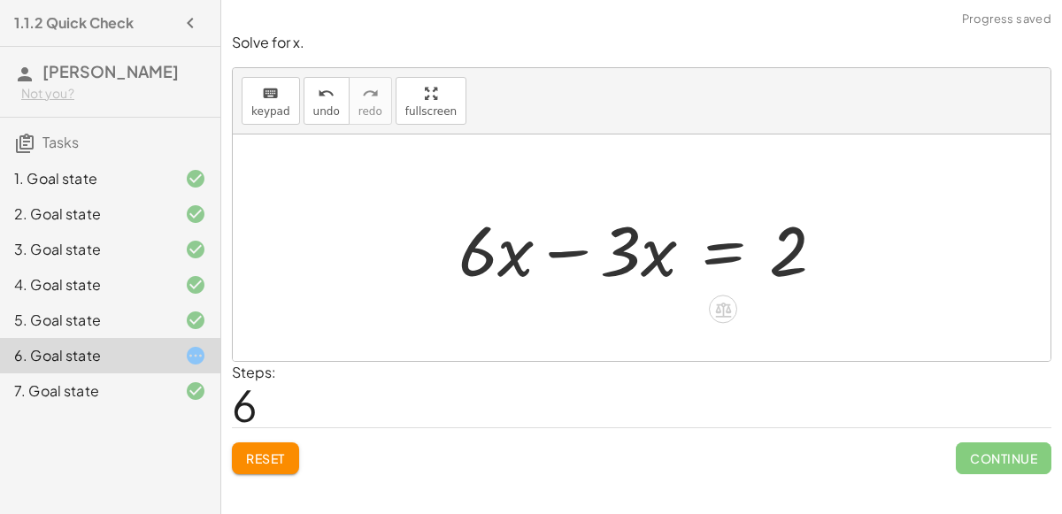
click at [581, 250] on div at bounding box center [649, 248] width 398 height 91
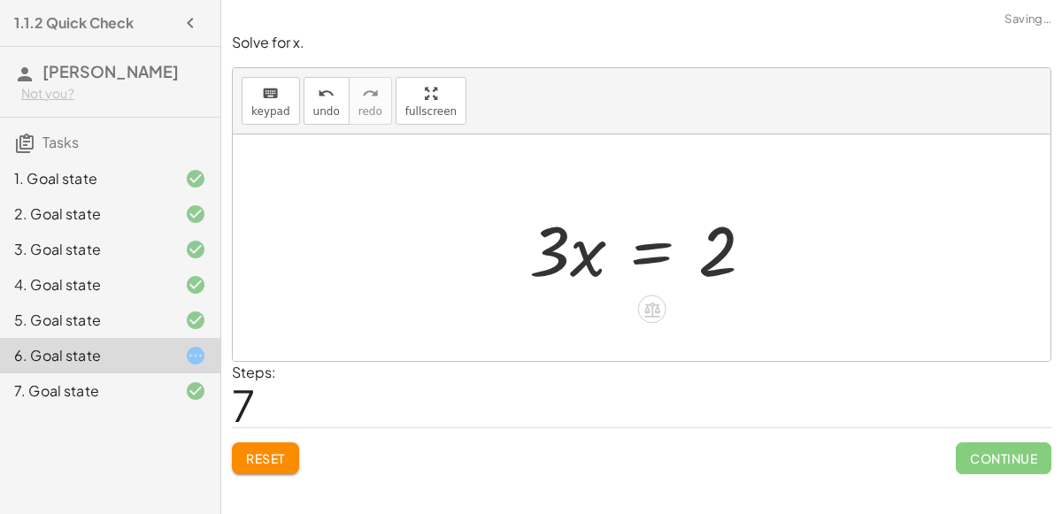
click at [656, 251] on div at bounding box center [649, 248] width 257 height 91
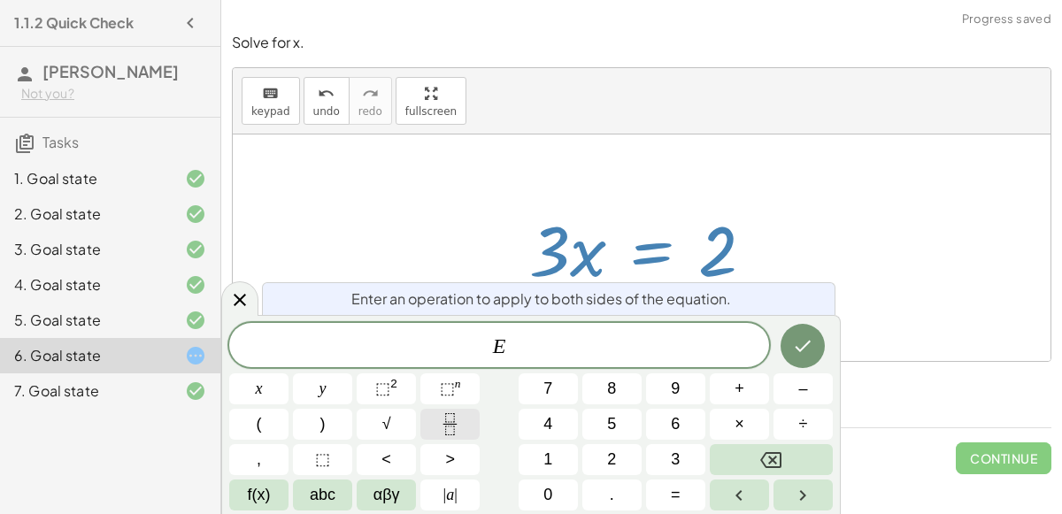
click at [453, 417] on icon "Fraction" at bounding box center [450, 424] width 22 height 22
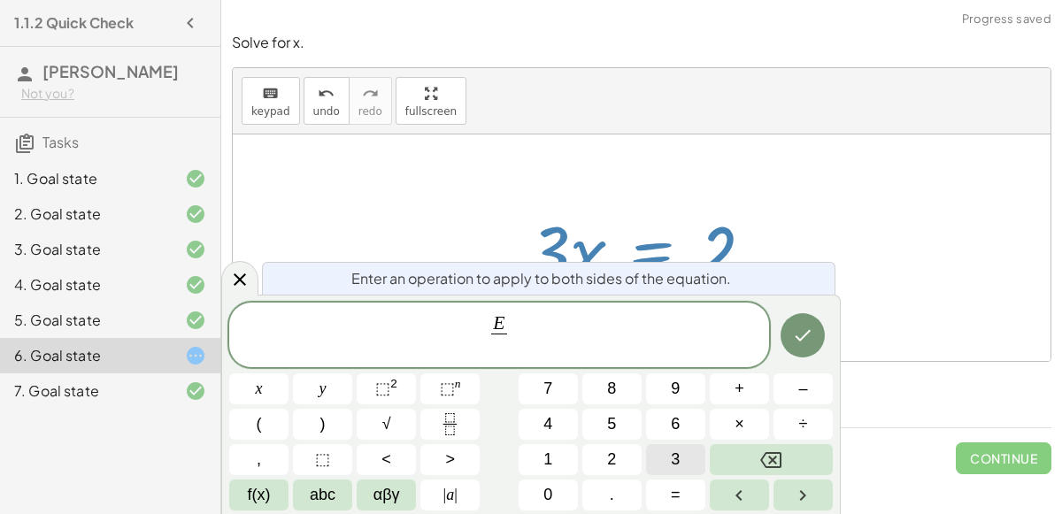
click at [654, 458] on button "3" at bounding box center [675, 459] width 59 height 31
click at [807, 333] on icon "Done" at bounding box center [804, 336] width 16 height 12
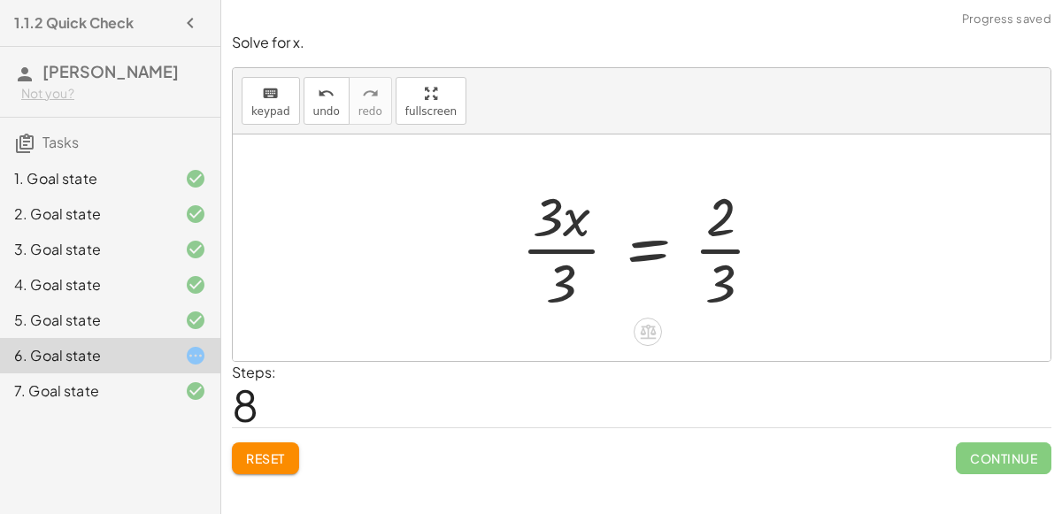
click at [582, 251] on div at bounding box center [650, 248] width 274 height 136
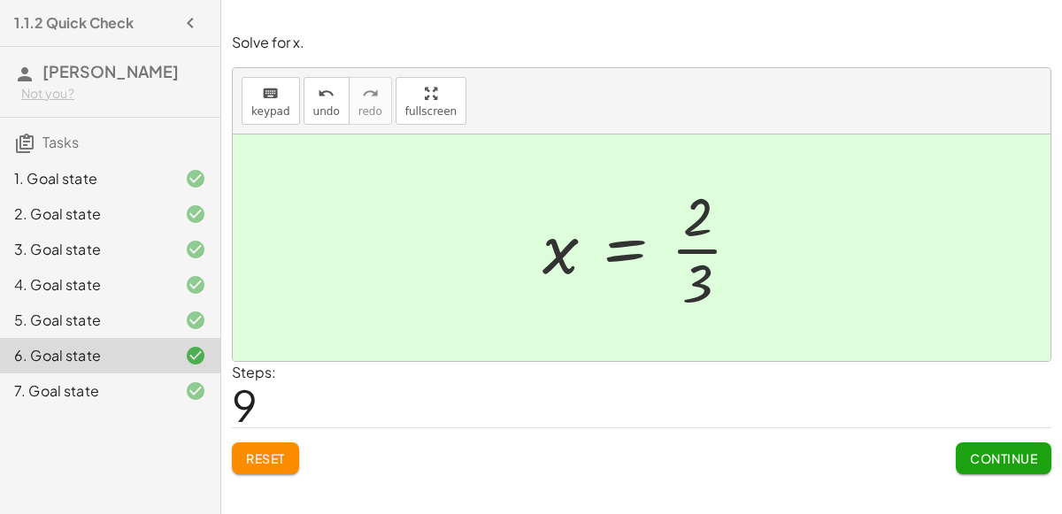
click at [991, 461] on span "Continue" at bounding box center [1003, 459] width 67 height 16
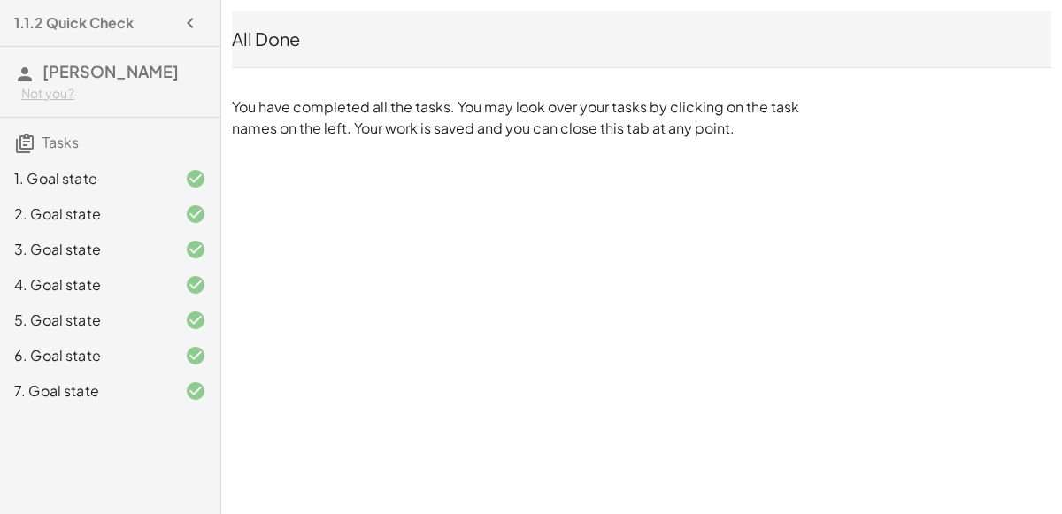
click at [166, 402] on div "7. Goal state" at bounding box center [110, 391] width 220 height 35
